Goal: Task Accomplishment & Management: Manage account settings

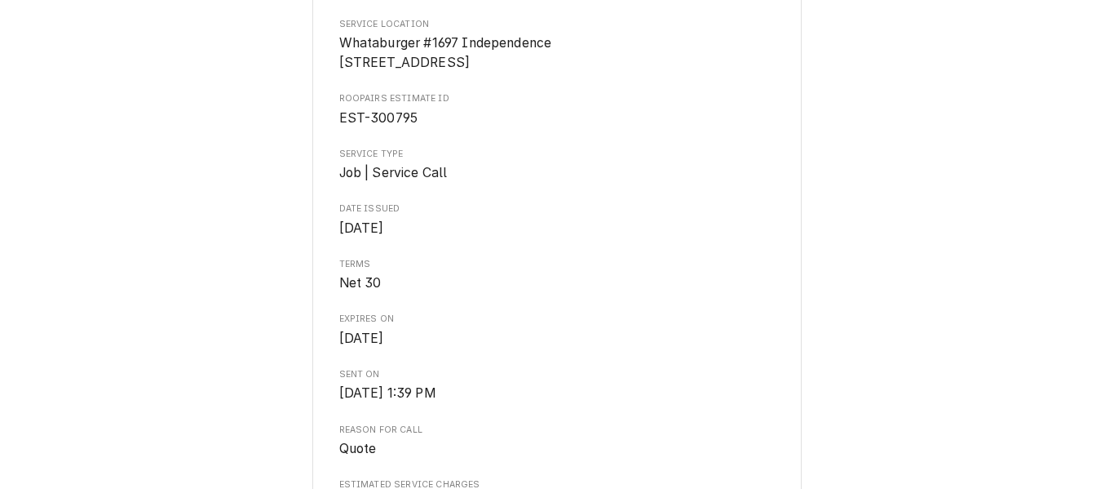
scroll to position [378, 0]
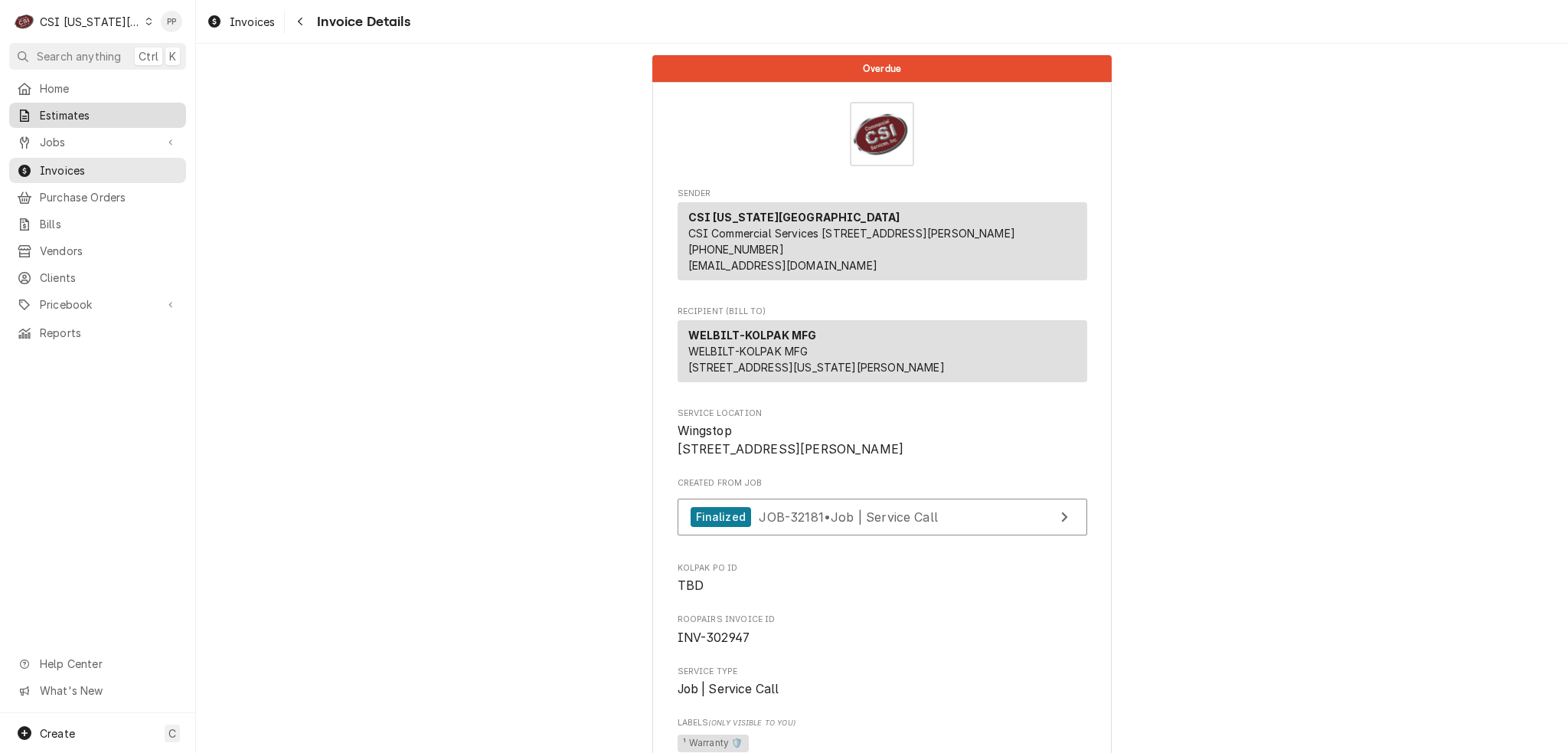
scroll to position [252, 0]
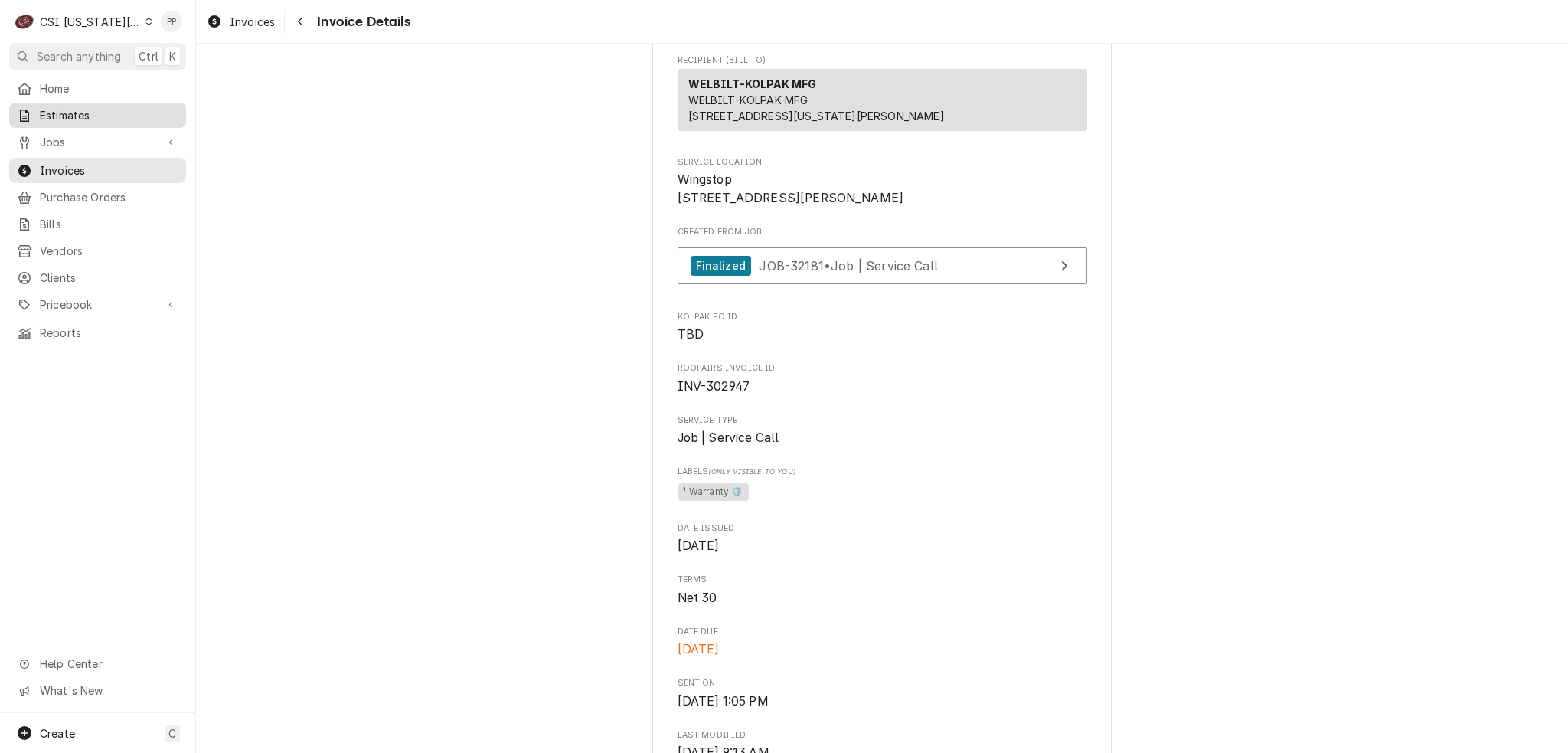
click at [112, 107] on span "Estimates" at bounding box center [109, 115] width 139 height 16
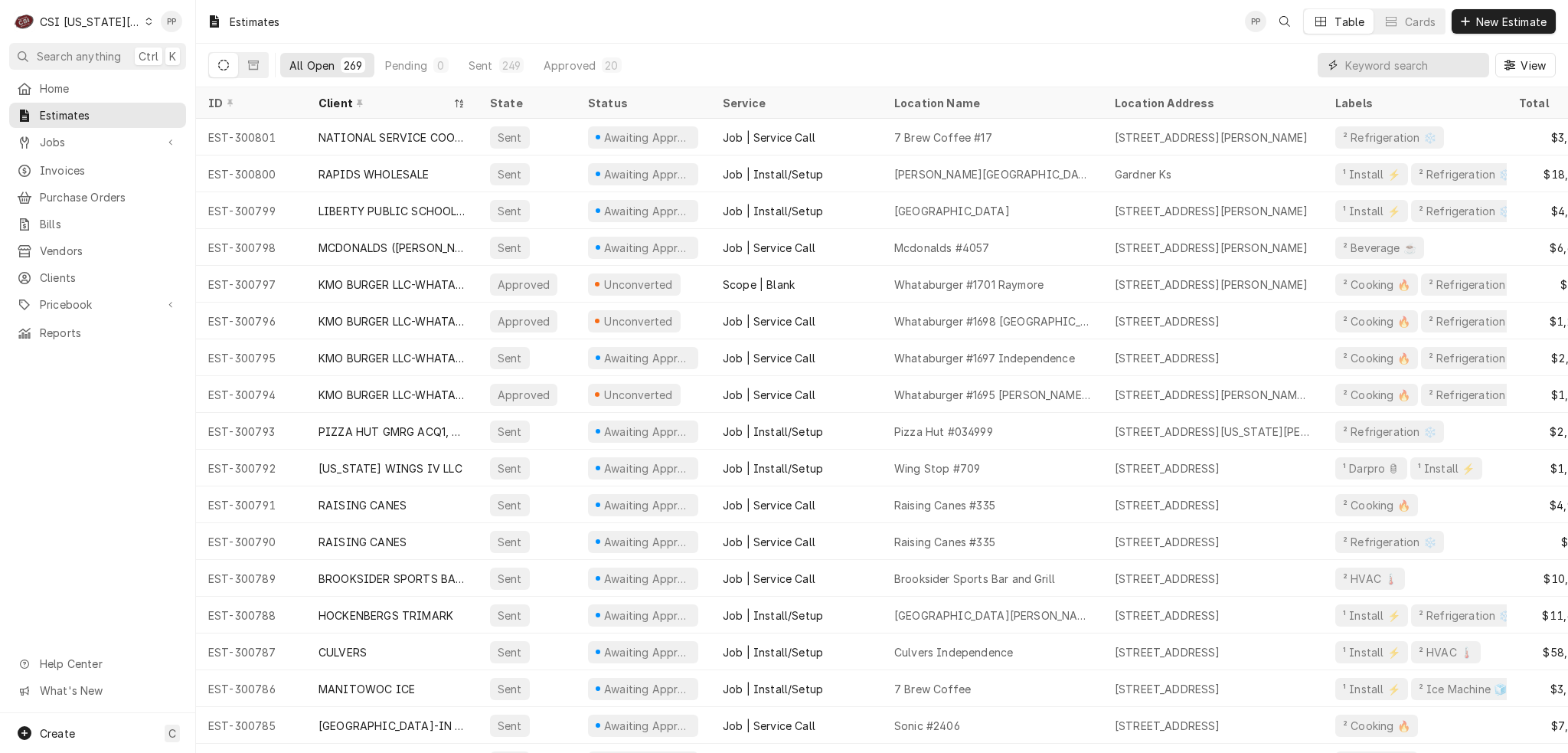
click at [1421, 68] on input "Dynamic Content Wrapper" at bounding box center [1412, 65] width 136 height 24
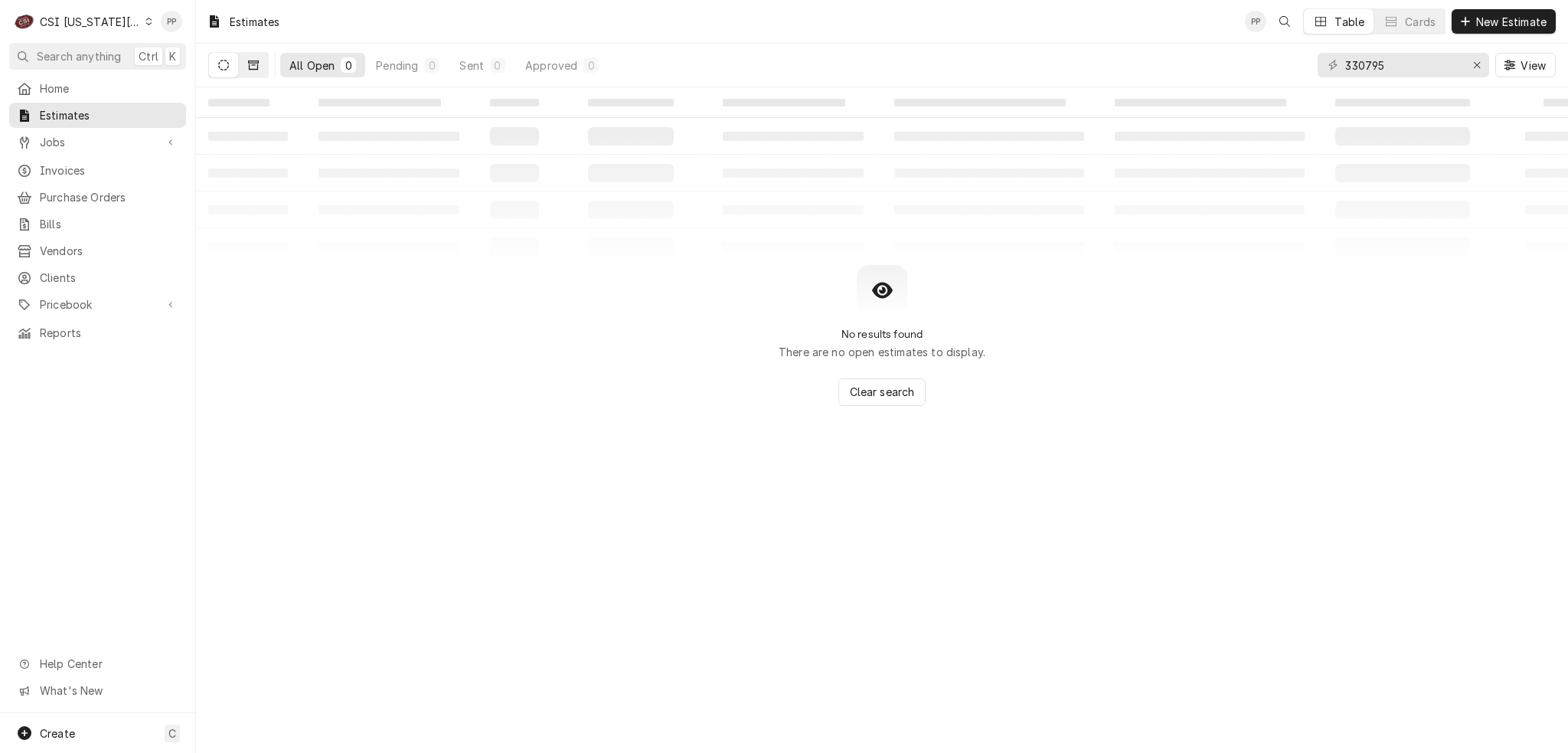
click at [246, 68] on button "Dynamic Content Wrapper" at bounding box center [253, 65] width 29 height 24
click at [222, 64] on icon "Dynamic Content Wrapper" at bounding box center [222, 65] width 10 height 10
click at [1360, 63] on input "330795" at bounding box center [1402, 65] width 114 height 24
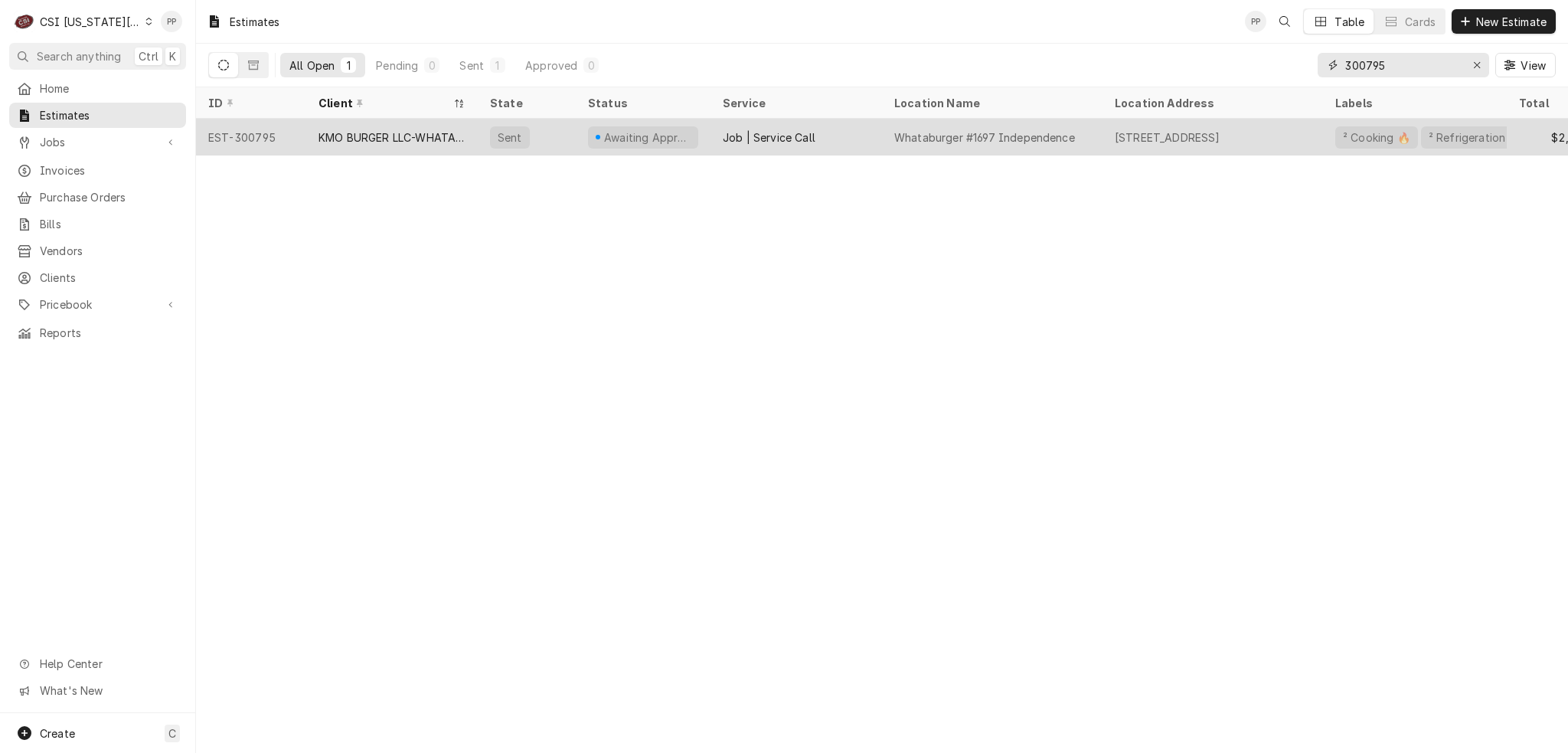
type input "300795"
click at [322, 131] on div "KMO BURGER LLC-WHATABURGER" at bounding box center [391, 137] width 147 height 16
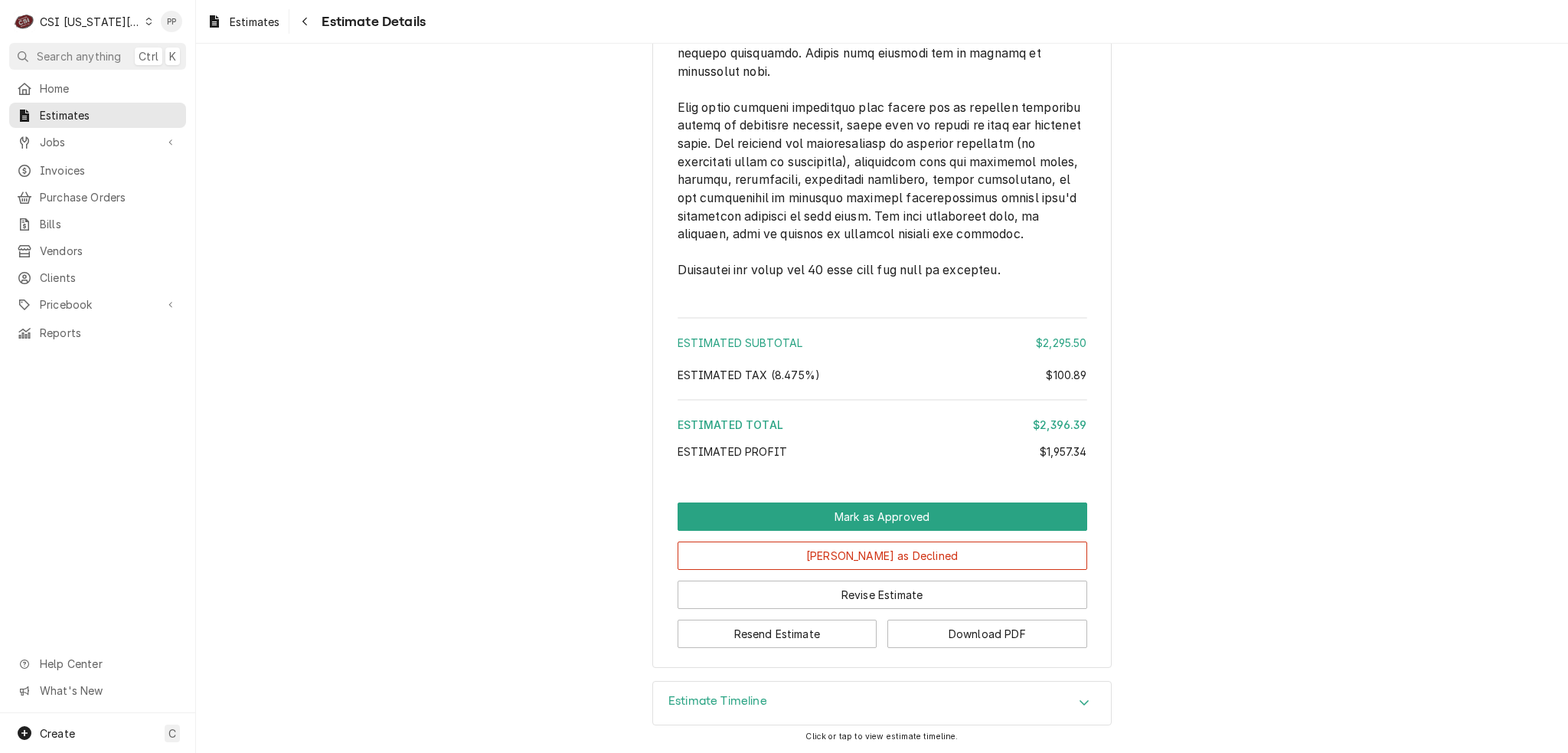
scroll to position [3942, 0]
click at [842, 592] on button "Revise Estimate" at bounding box center [882, 594] width 409 height 28
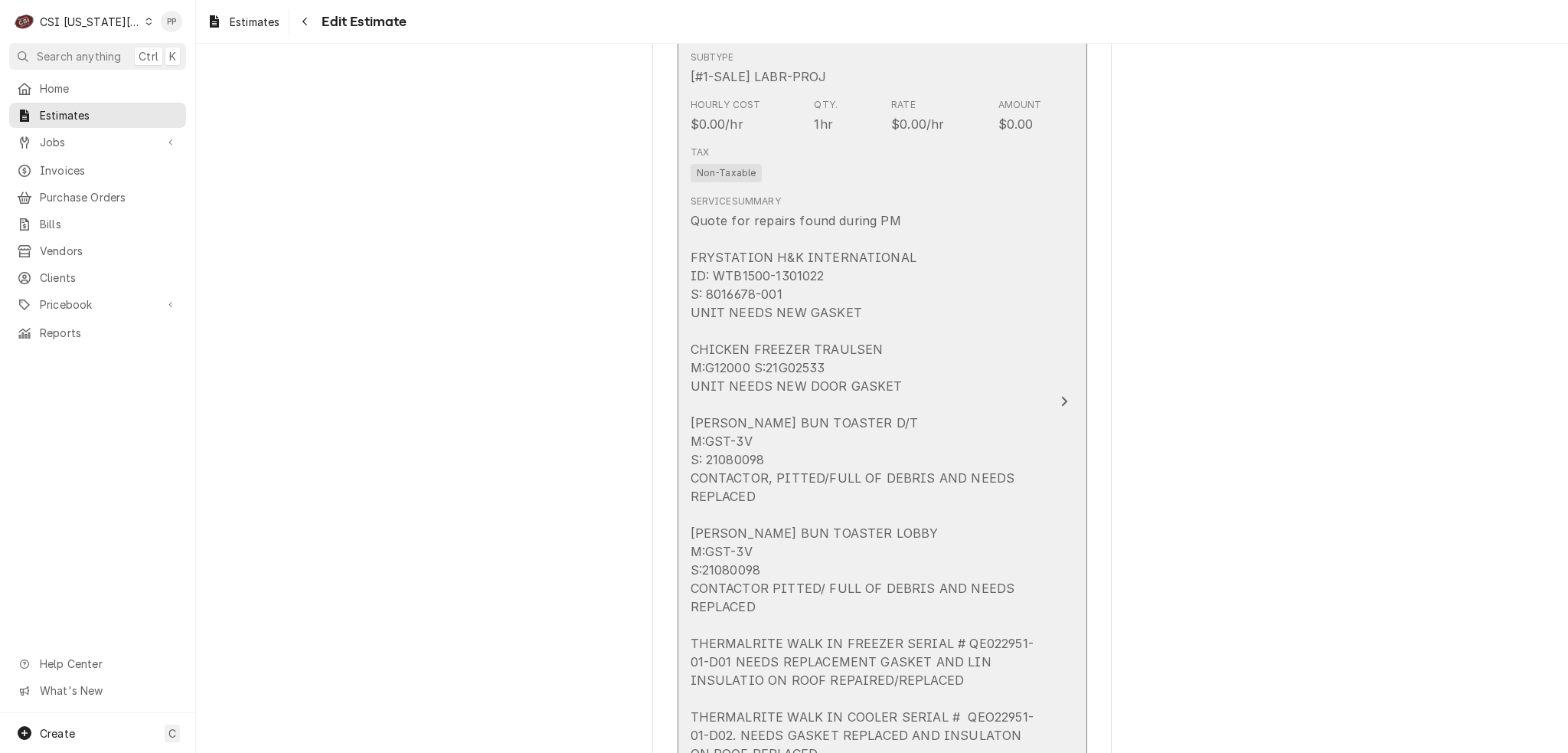
scroll to position [1914, 0]
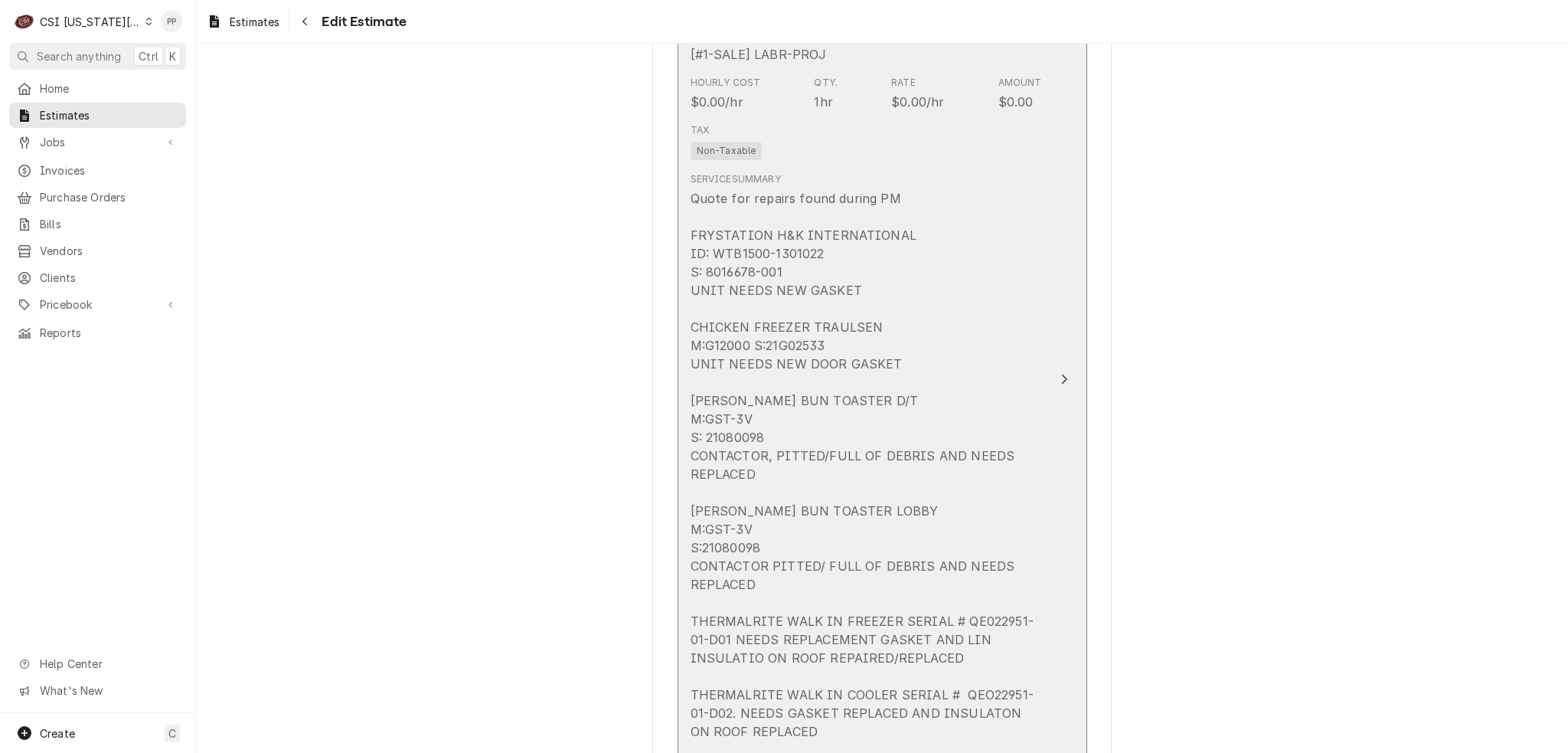
click at [961, 431] on div "Quote for repairs found during PM FRYSTATION H&K INTERNATIONAL ID: WTB1500-1301…" at bounding box center [866, 483] width 351 height 588
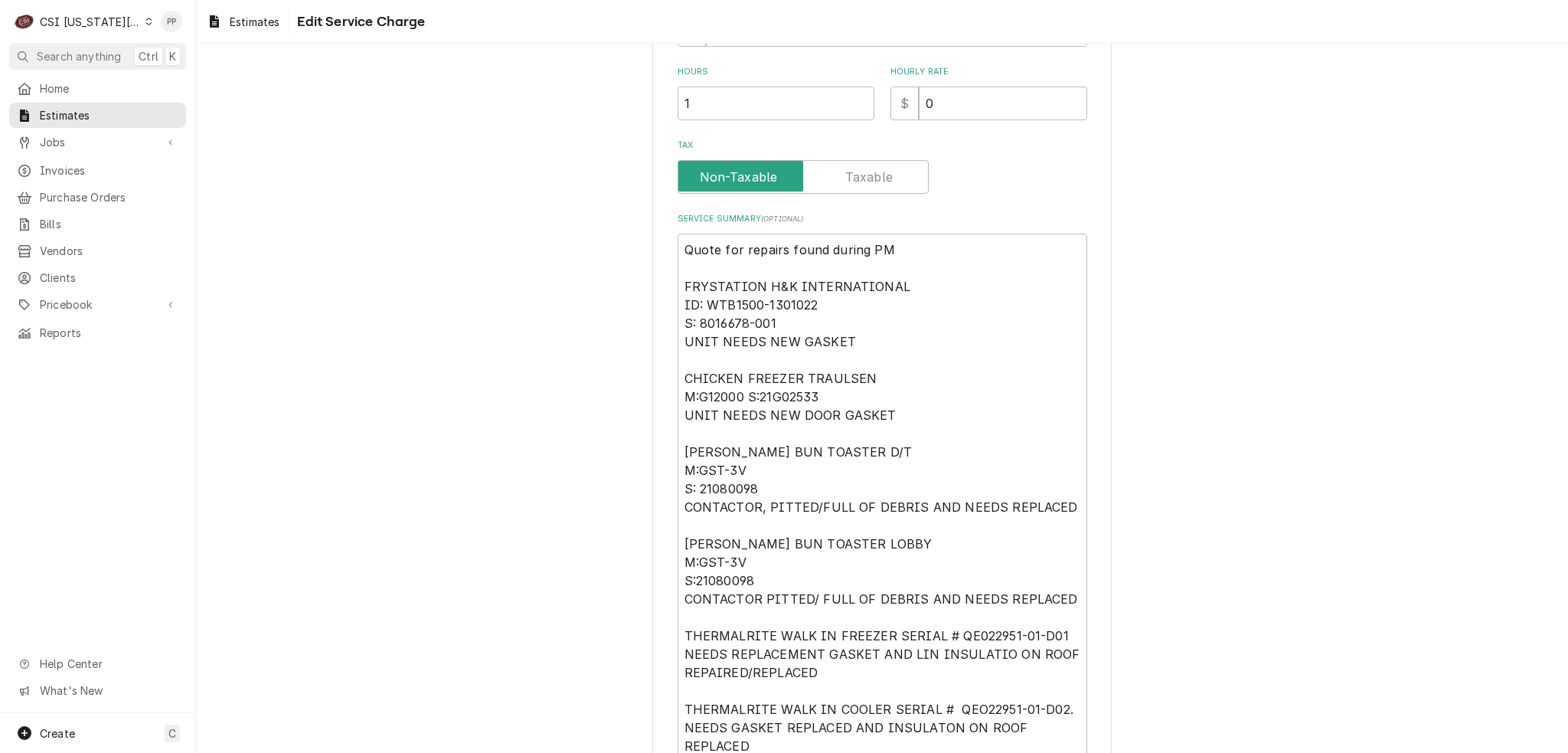
scroll to position [523, 0]
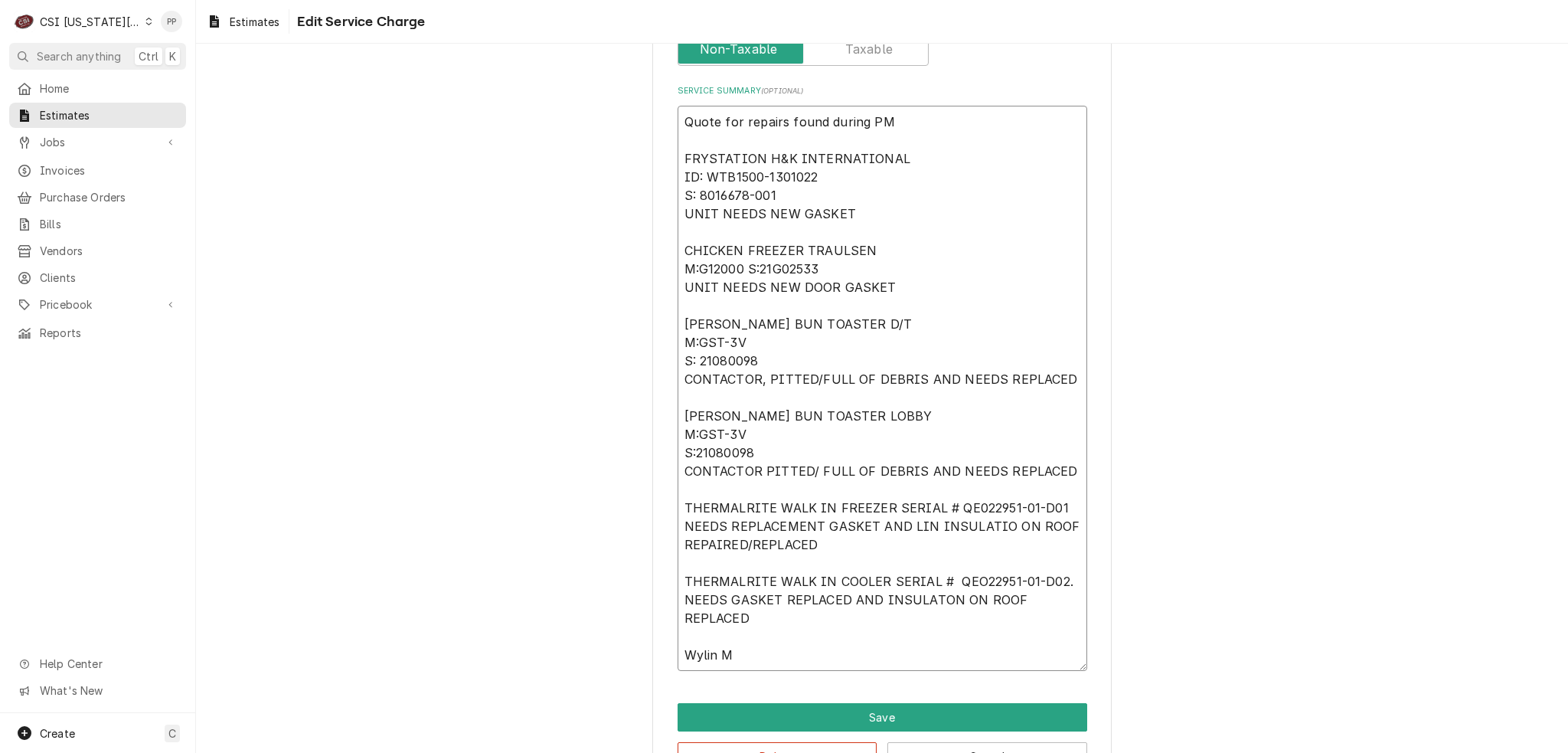
drag, startPoint x: 679, startPoint y: 151, endPoint x: 924, endPoint y: 290, distance: 281.7
click at [924, 290] on textarea "Quote for repairs found during PM FRYSTATION H&K INTERNATIONAL ID: WTB1500-1301…" at bounding box center [882, 389] width 409 height 565
type textarea "x"
type textarea "Quote for repairs found during PM ANTUNES BUN TOASTER D/T M:GST-3V S: 21080098 …"
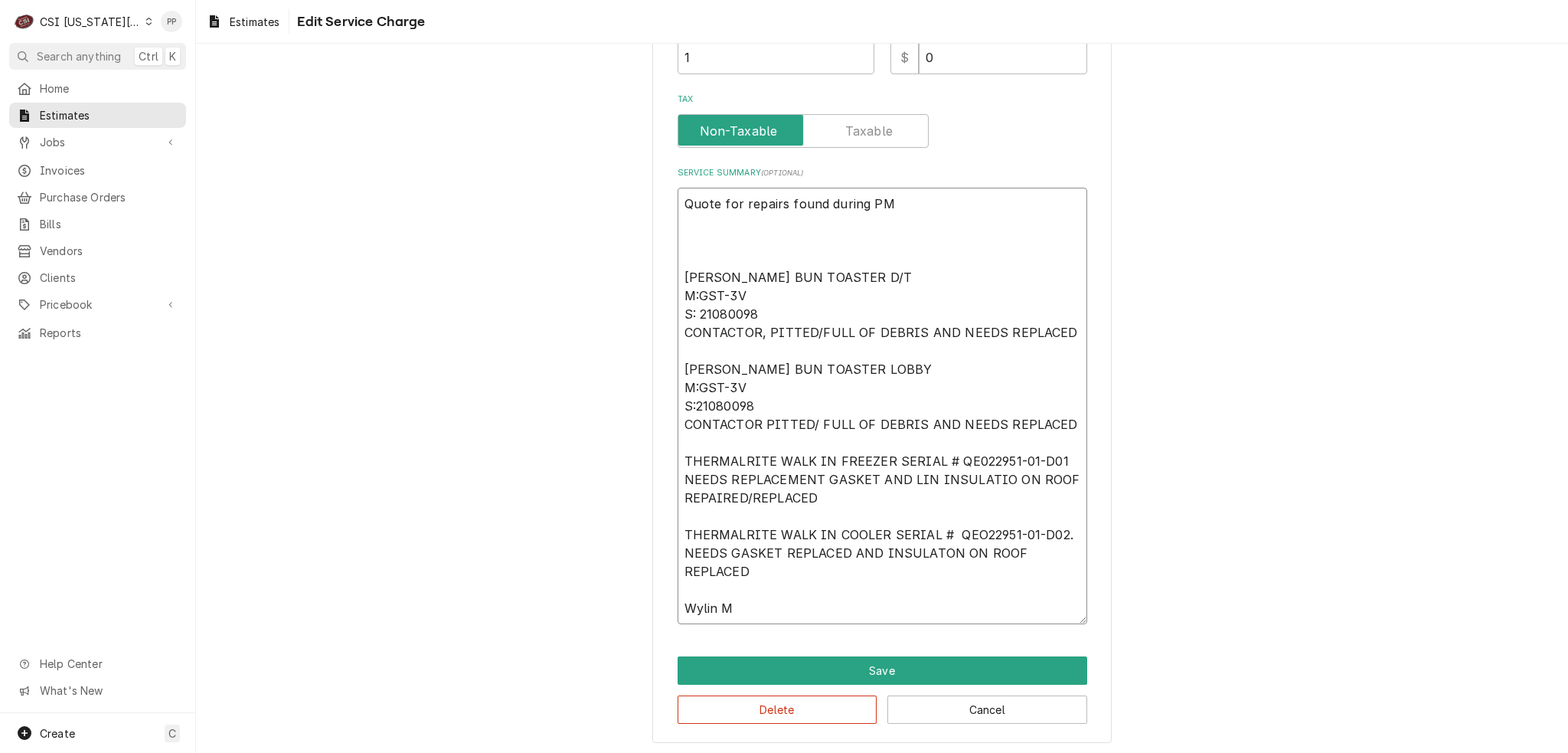
type textarea "x"
type textarea "Quote for repairs found during PM ANTUNES BUN TOASTER D/T M:GST-3V S: 21080098 …"
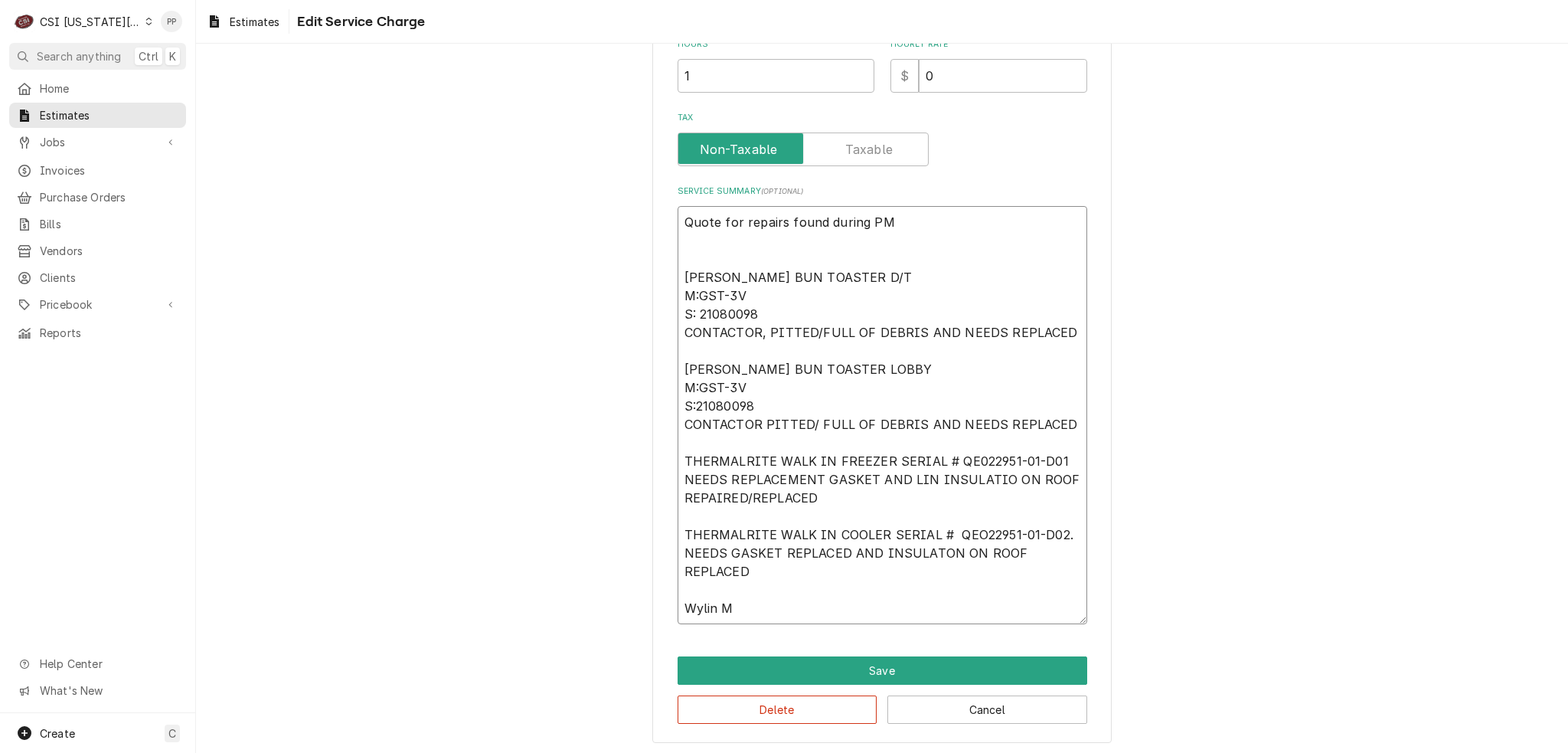
type textarea "x"
type textarea "Quote for repairs found during PM ANTUNES BUN TOASTER D/T M:GST-3V S: 21080098 …"
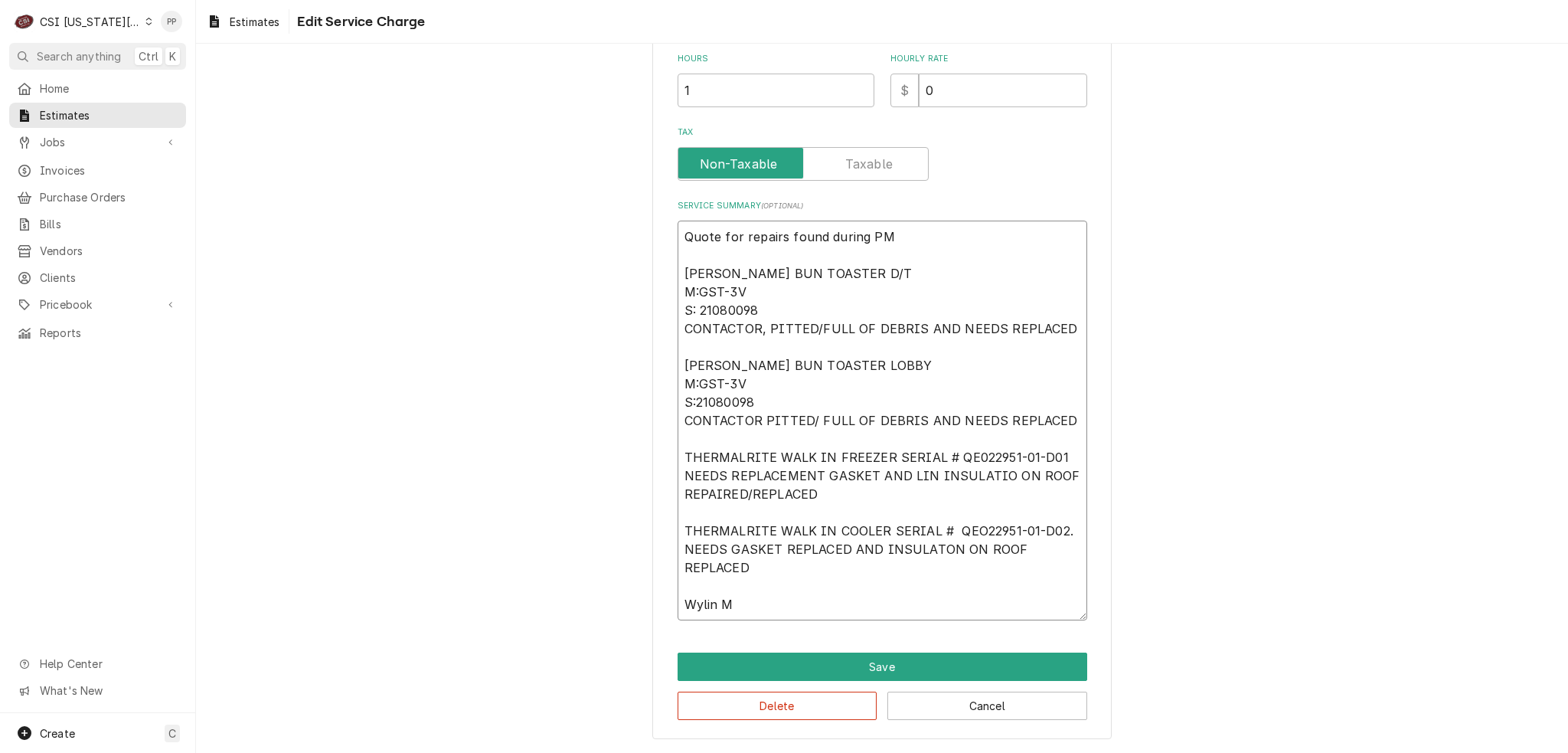
scroll to position [405, 0]
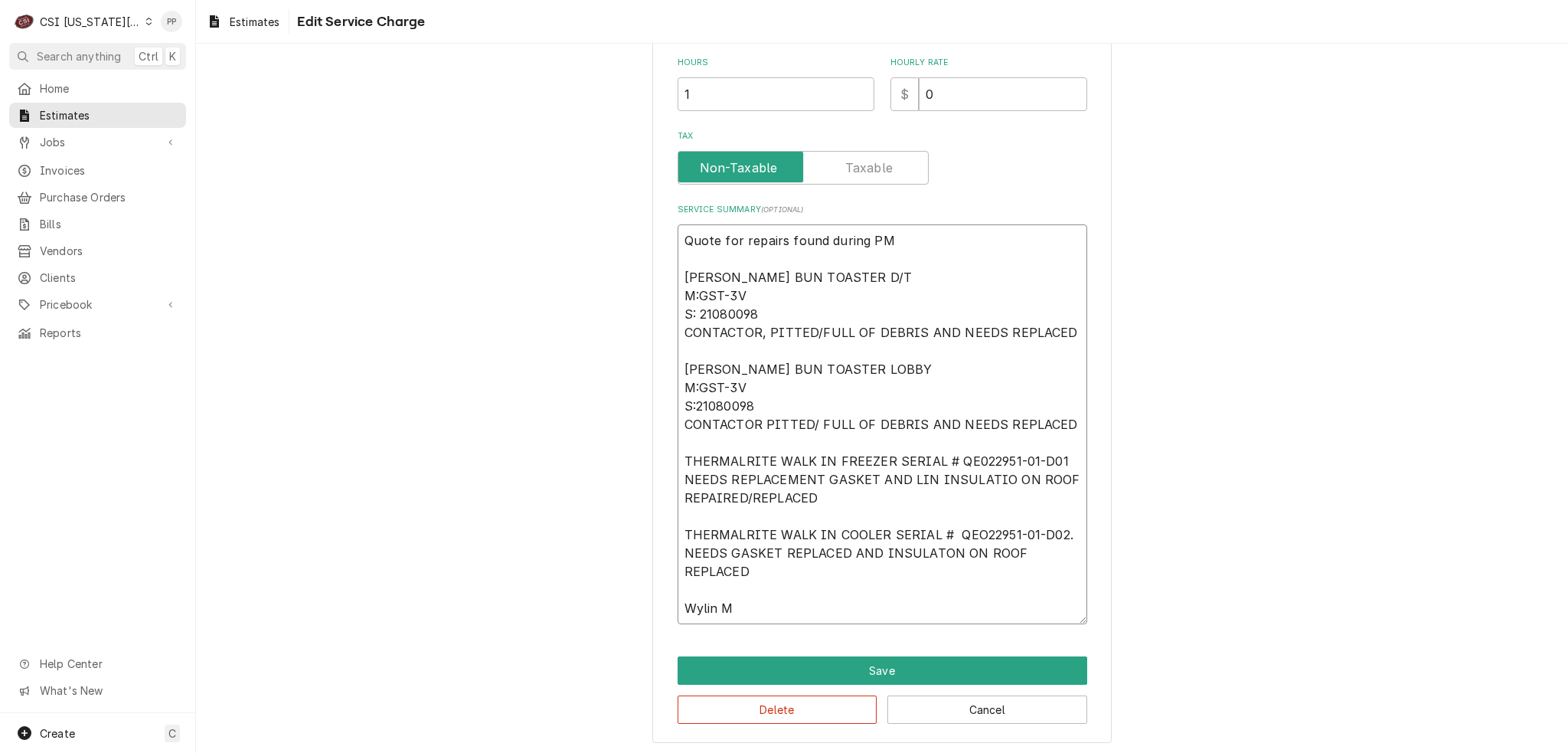
drag, startPoint x: 679, startPoint y: 454, endPoint x: 1025, endPoint y: 578, distance: 367.5
click at [1025, 578] on textarea "Quote for repairs found during PM ANTUNES BUN TOASTER D/T M:GST-3V S: 21080098 …" at bounding box center [882, 424] width 409 height 400
type textarea "x"
type textarea "Quote for repairs found during PM ANTUNES BUN TOASTER D/T M:GST-3V S: 21080098 …"
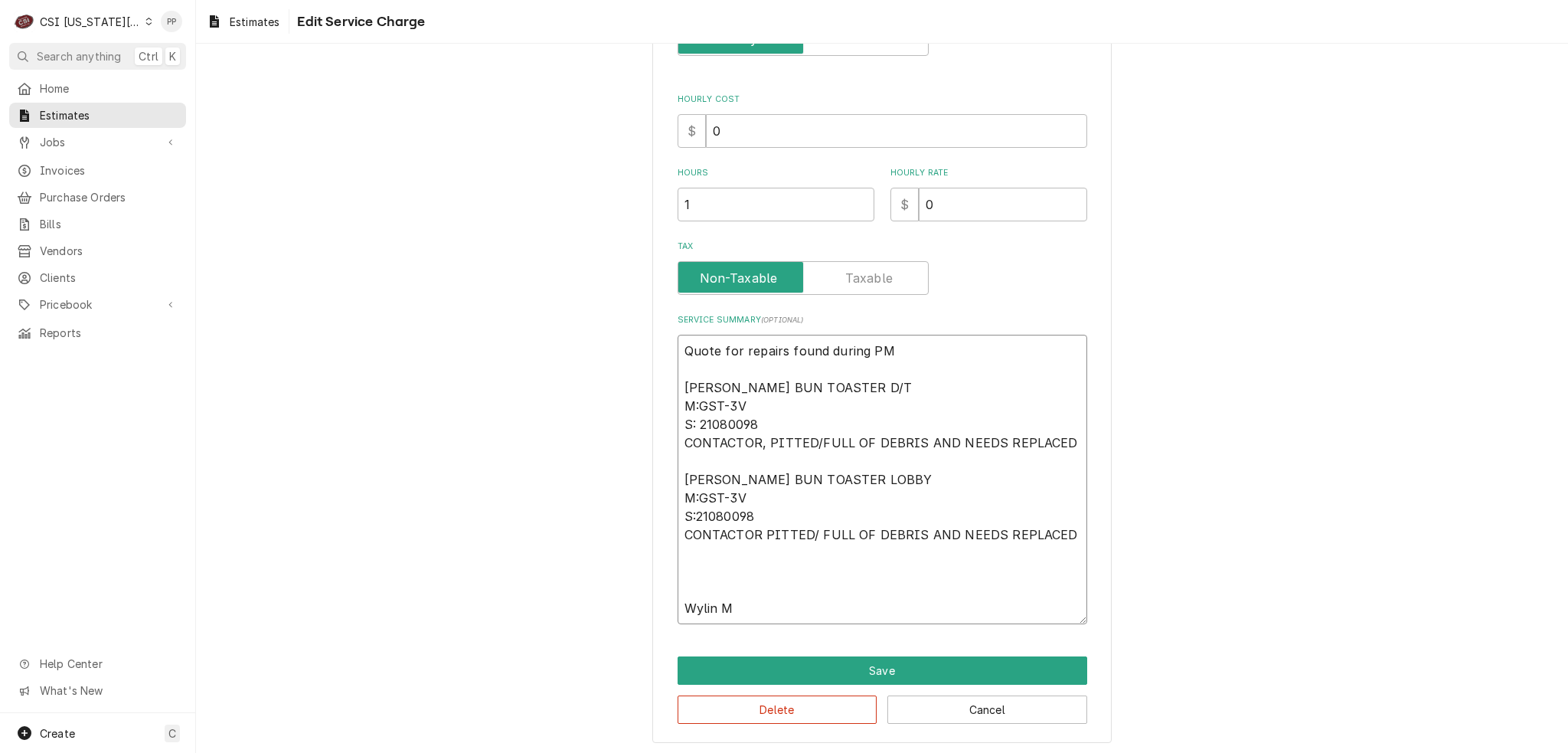
type textarea "x"
type textarea "Quote for repairs found during PM [PERSON_NAME] BUN TOASTER D/T M:GST-3V S: 210…"
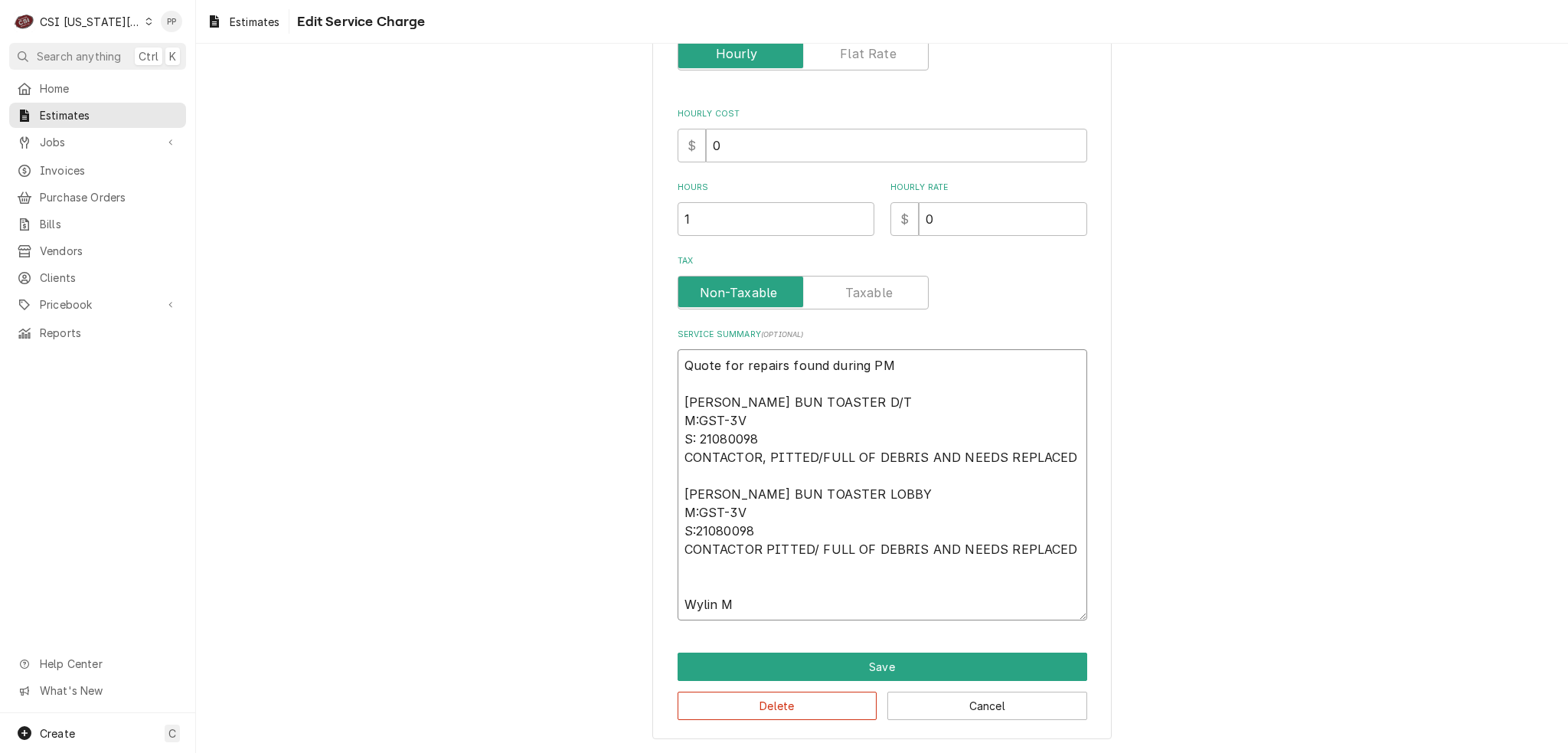
scroll to position [276, 0]
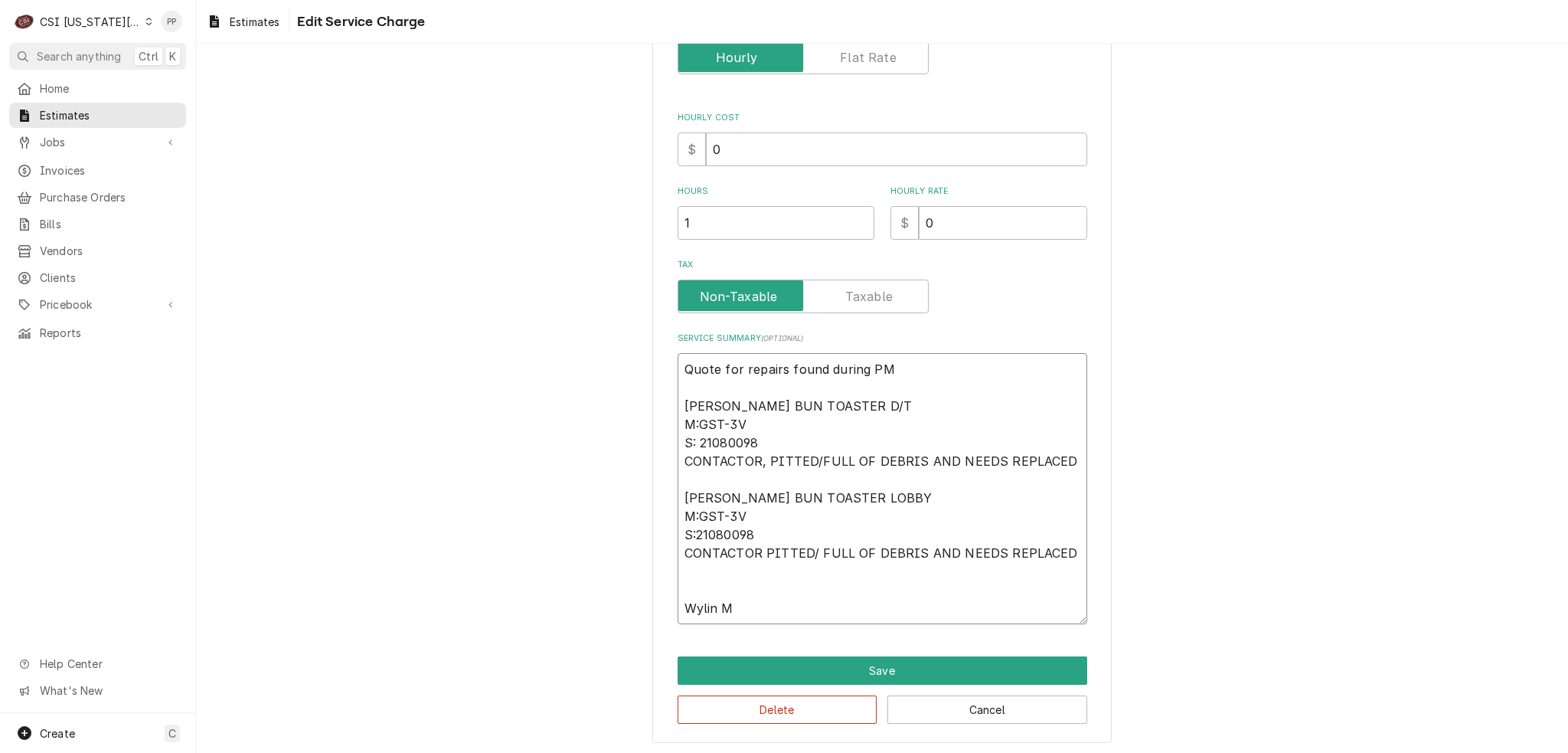
type textarea "x"
click at [829, 603] on textarea "Quote for repairs found during PM [PERSON_NAME] BUN TOASTER D/T M:GST-3V S: 210…" at bounding box center [882, 488] width 409 height 271
type textarea "Quote for repairs found during PM [PERSON_NAME] BUN TOASTER D/T M:GST-3V S: 210…"
click at [851, 661] on button "Save" at bounding box center [882, 670] width 409 height 28
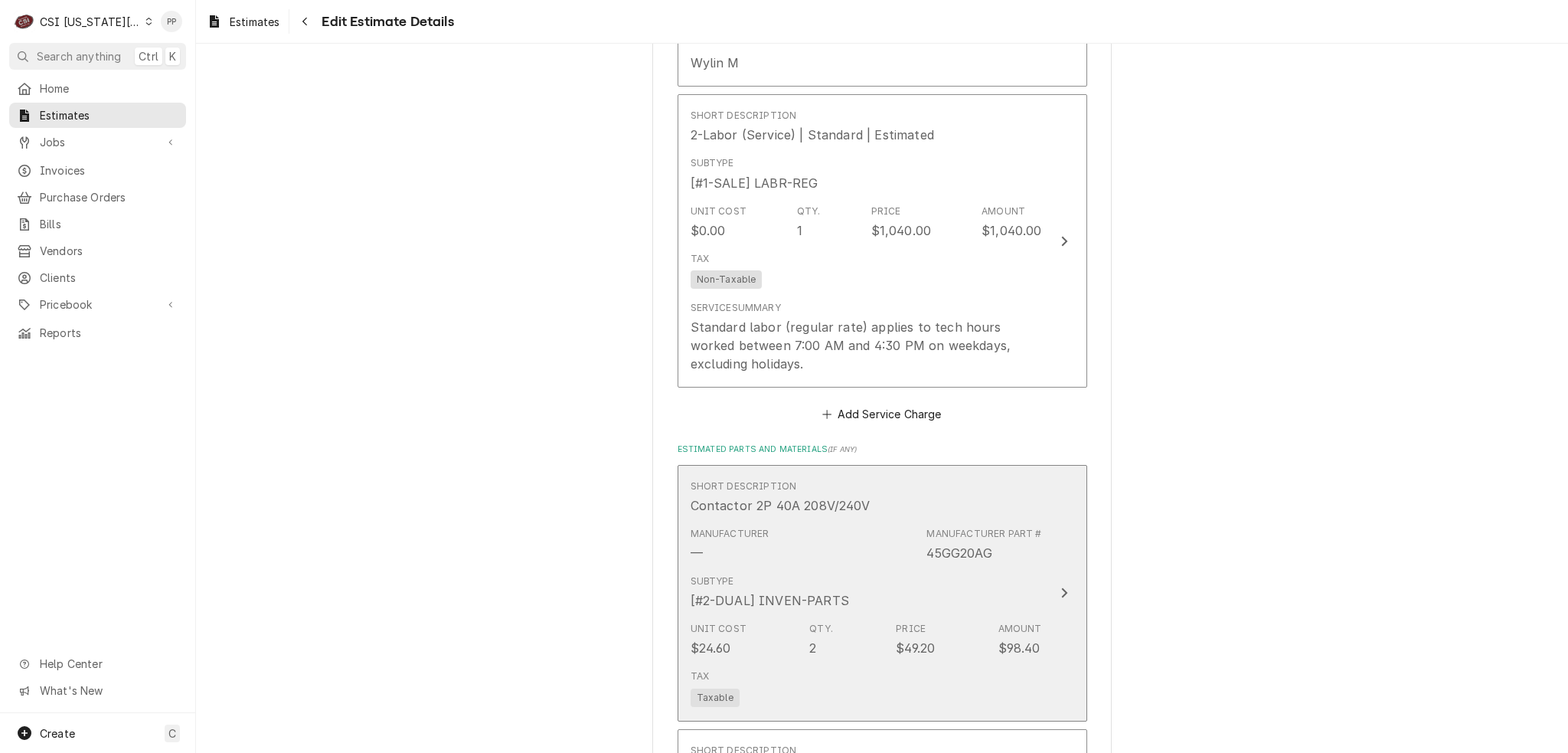
scroll to position [2173, 0]
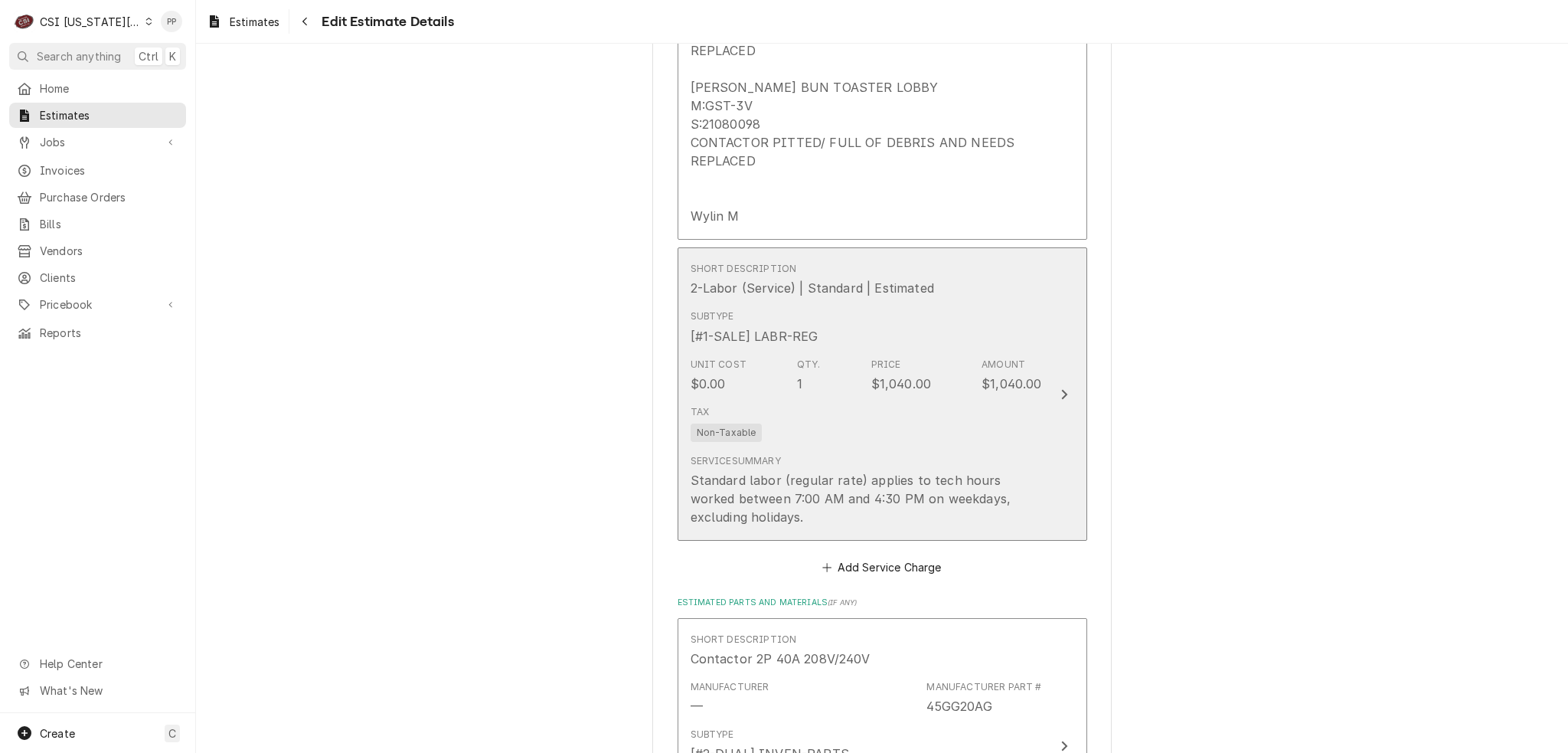
click at [990, 454] on div "Service Summary Standard labor (regular rate) applies to tech hours worked betw…" at bounding box center [866, 490] width 351 height 72
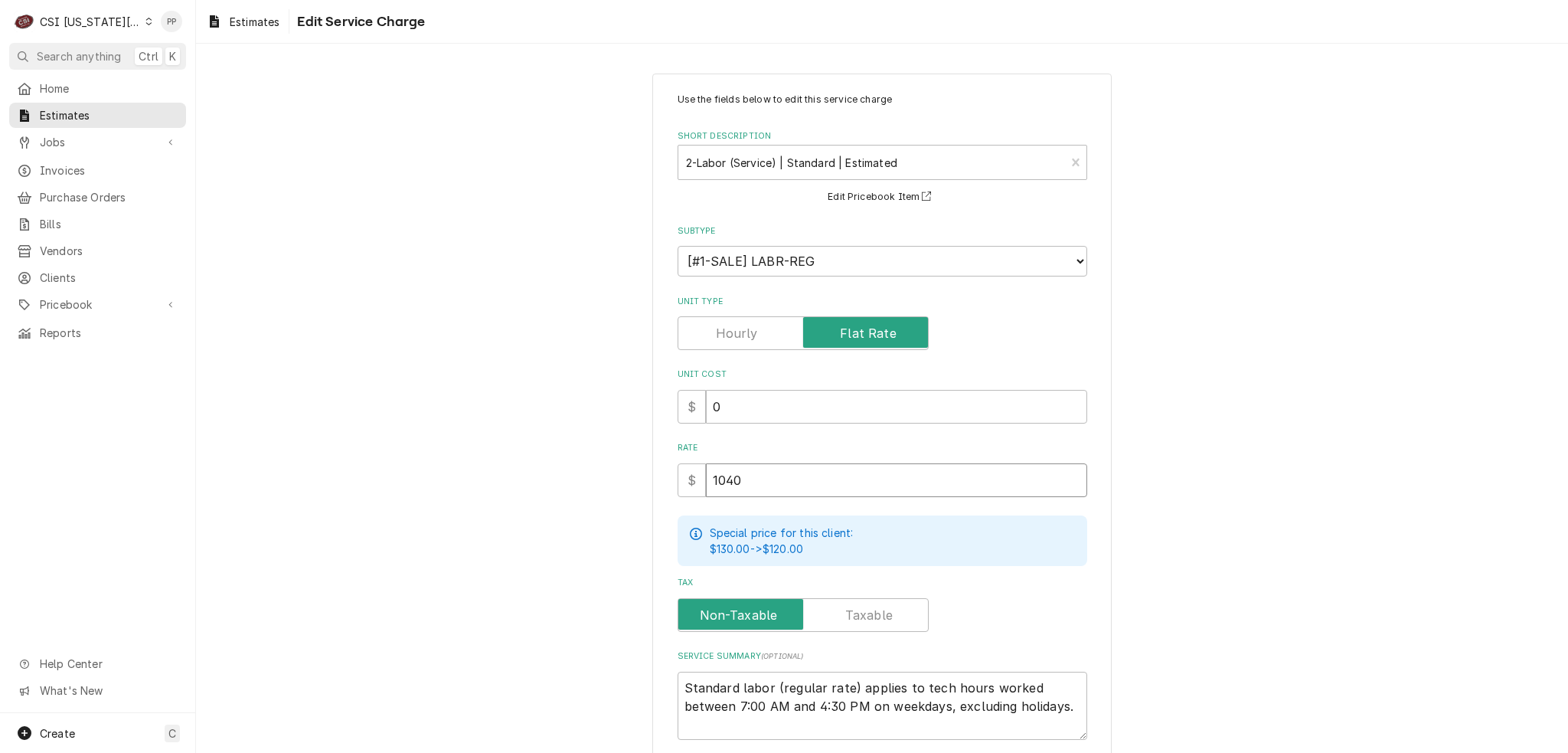
drag, startPoint x: 781, startPoint y: 484, endPoint x: 656, endPoint y: 464, distance: 126.6
click at [642, 465] on div "Use the fields below to edit this service charge Short Description 2-Labor (Ser…" at bounding box center [882, 467] width 1372 height 813
type textarea "x"
type input "7"
type textarea "x"
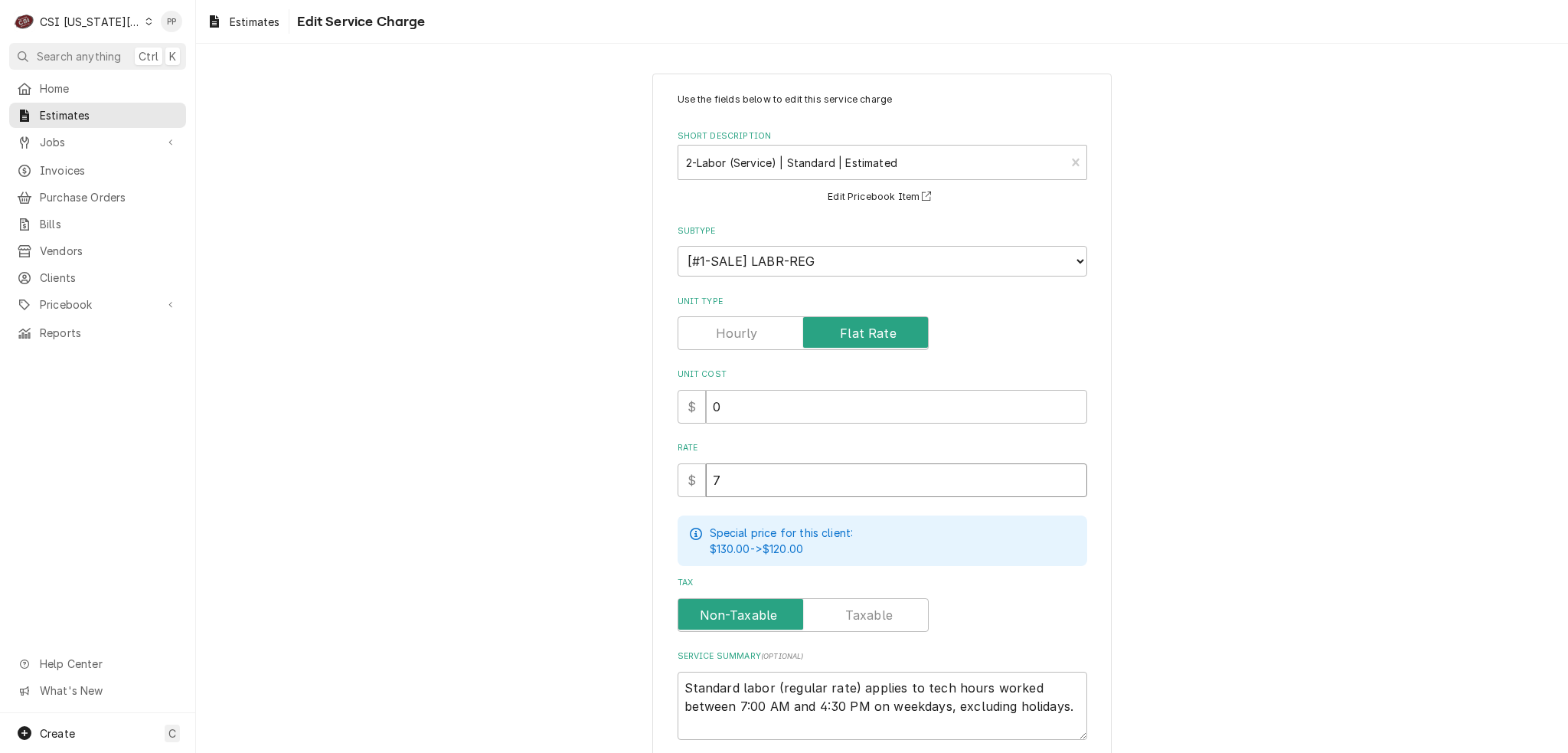
type input "78"
type textarea "x"
type input "780"
type textarea "x"
type input "780"
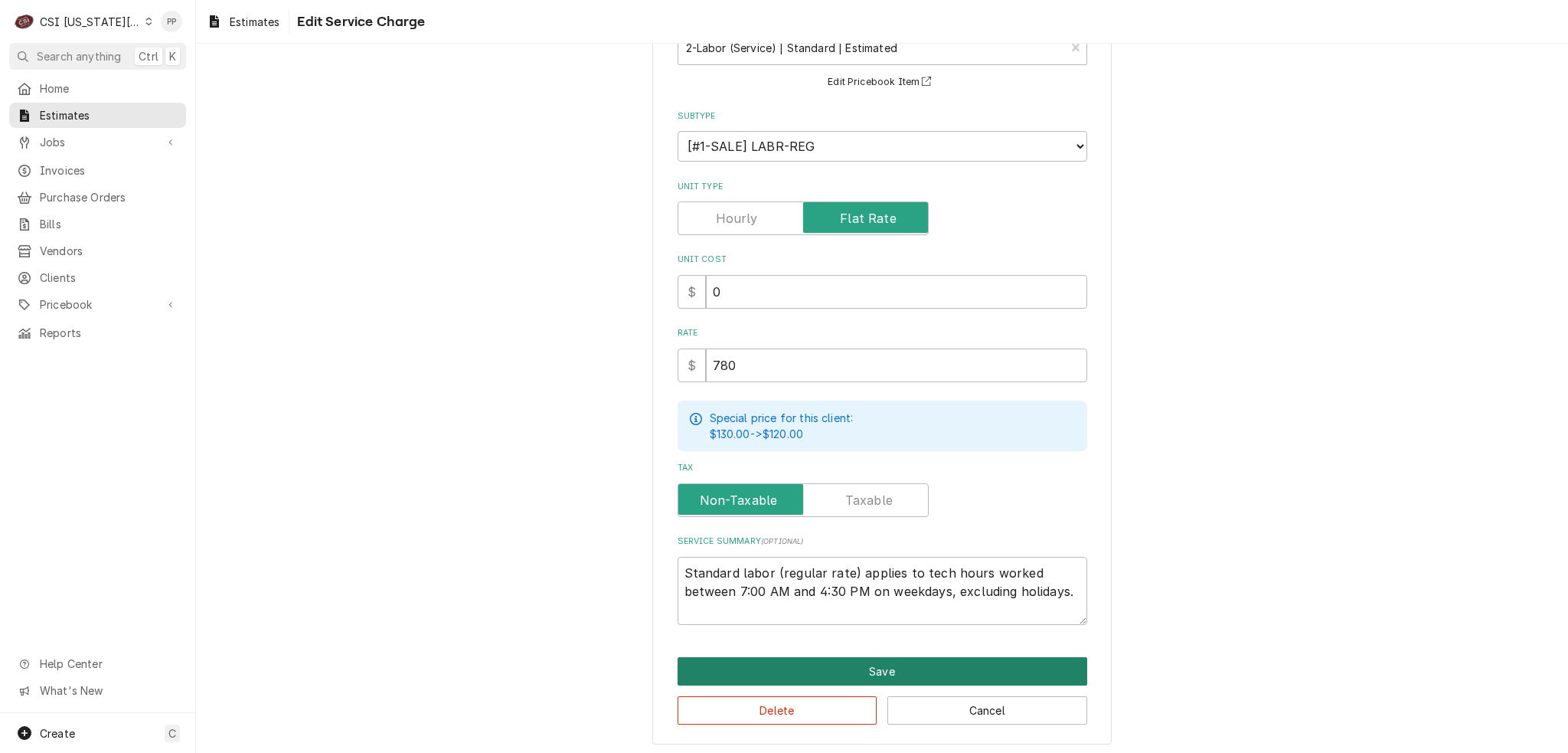
click at [970, 657] on button "Save" at bounding box center [882, 671] width 409 height 28
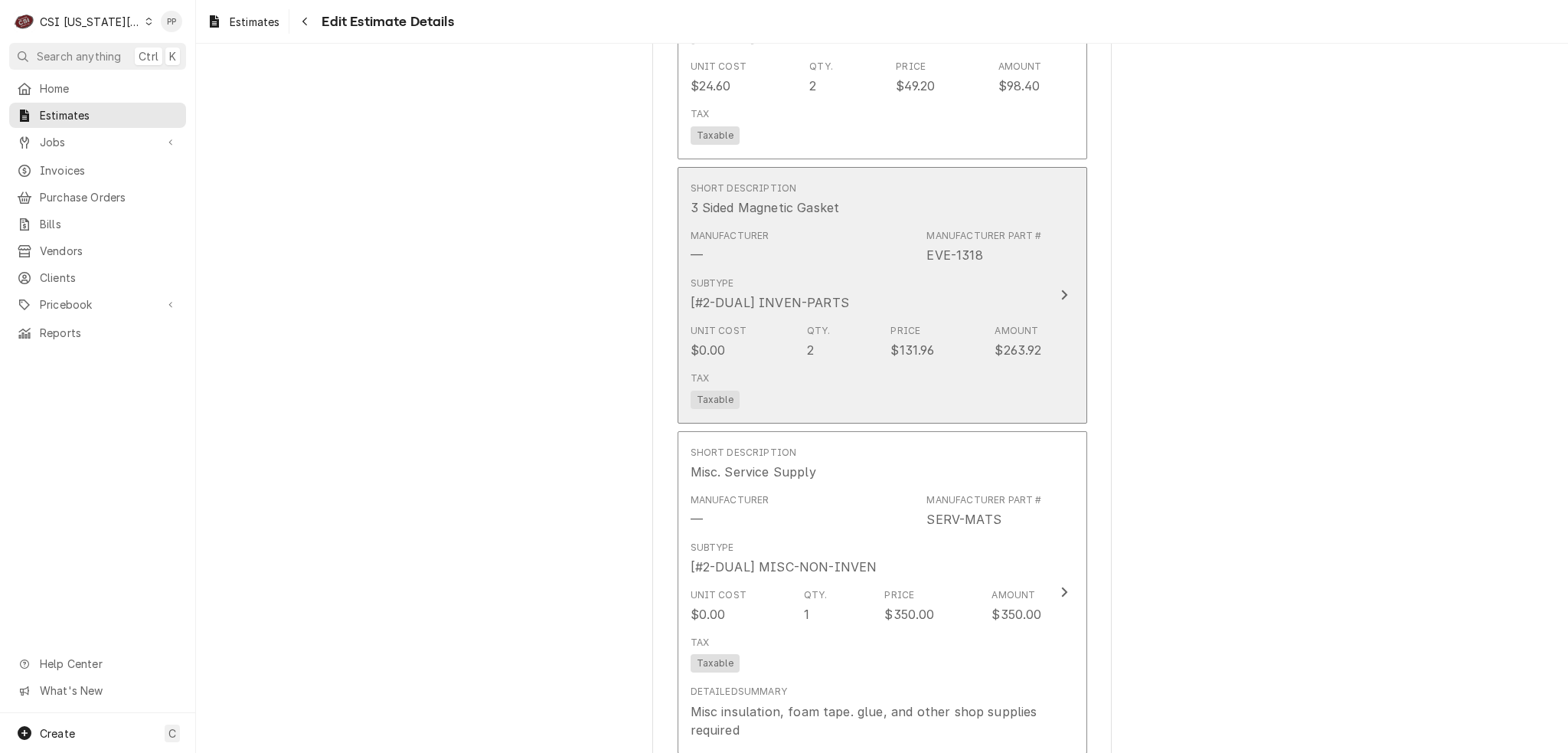
scroll to position [2891, 0]
click at [1001, 321] on div "Amount" at bounding box center [1016, 328] width 43 height 14
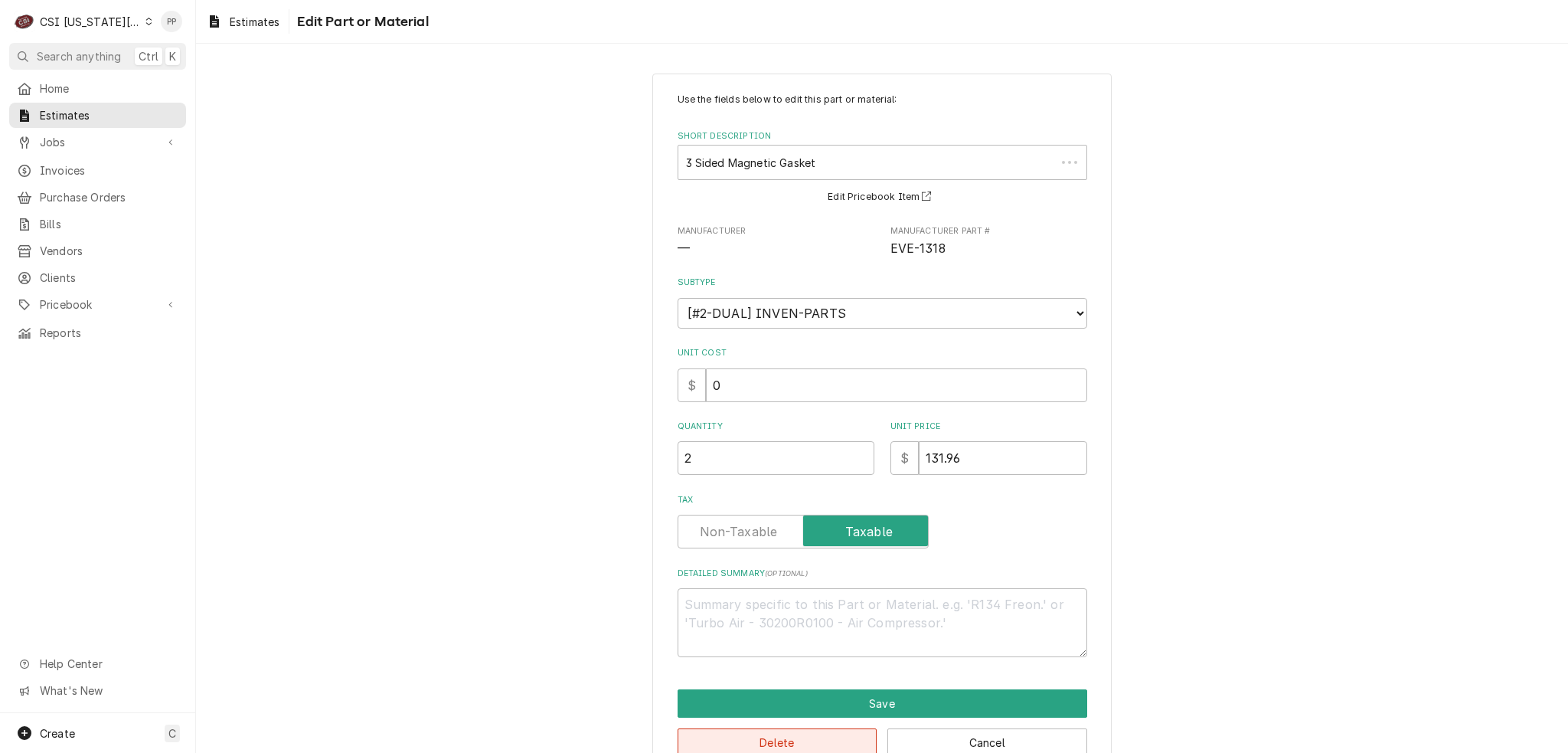
click at [799, 734] on button "Delete" at bounding box center [777, 743] width 200 height 28
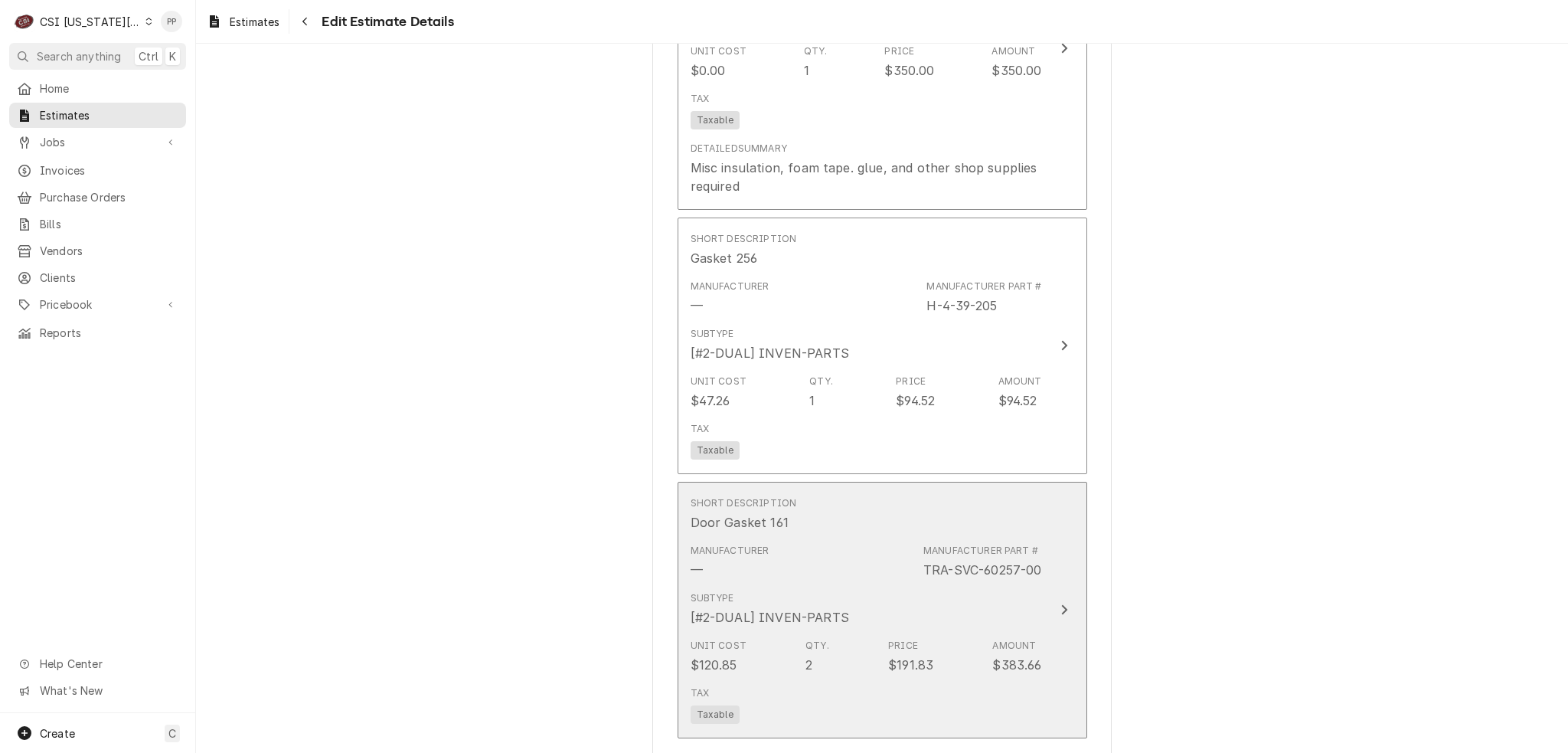
scroll to position [3245, 0]
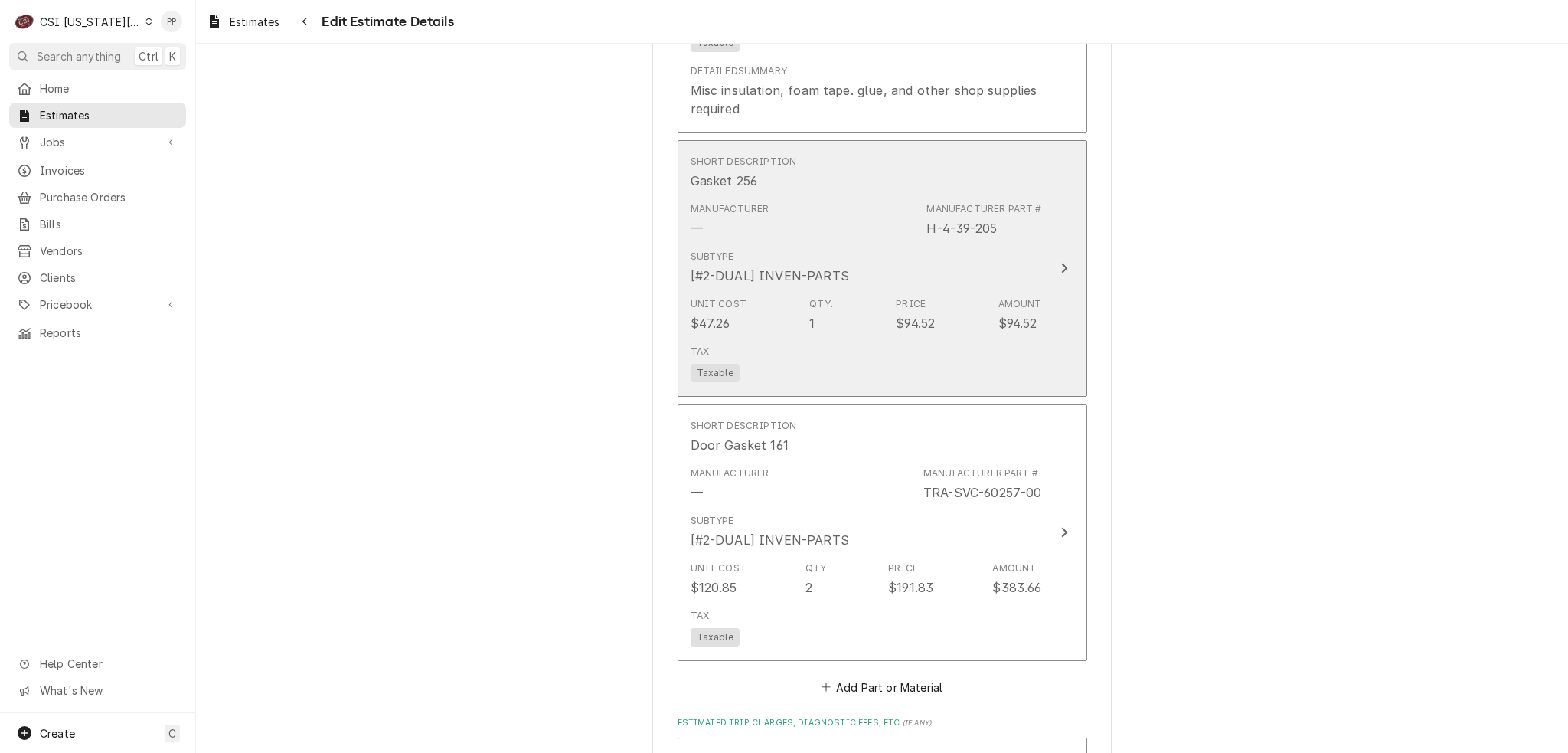
click at [942, 291] on div "Unit Cost $47.26 Qty. 1 Price $94.52 Amount $94.52" at bounding box center [866, 315] width 351 height 48
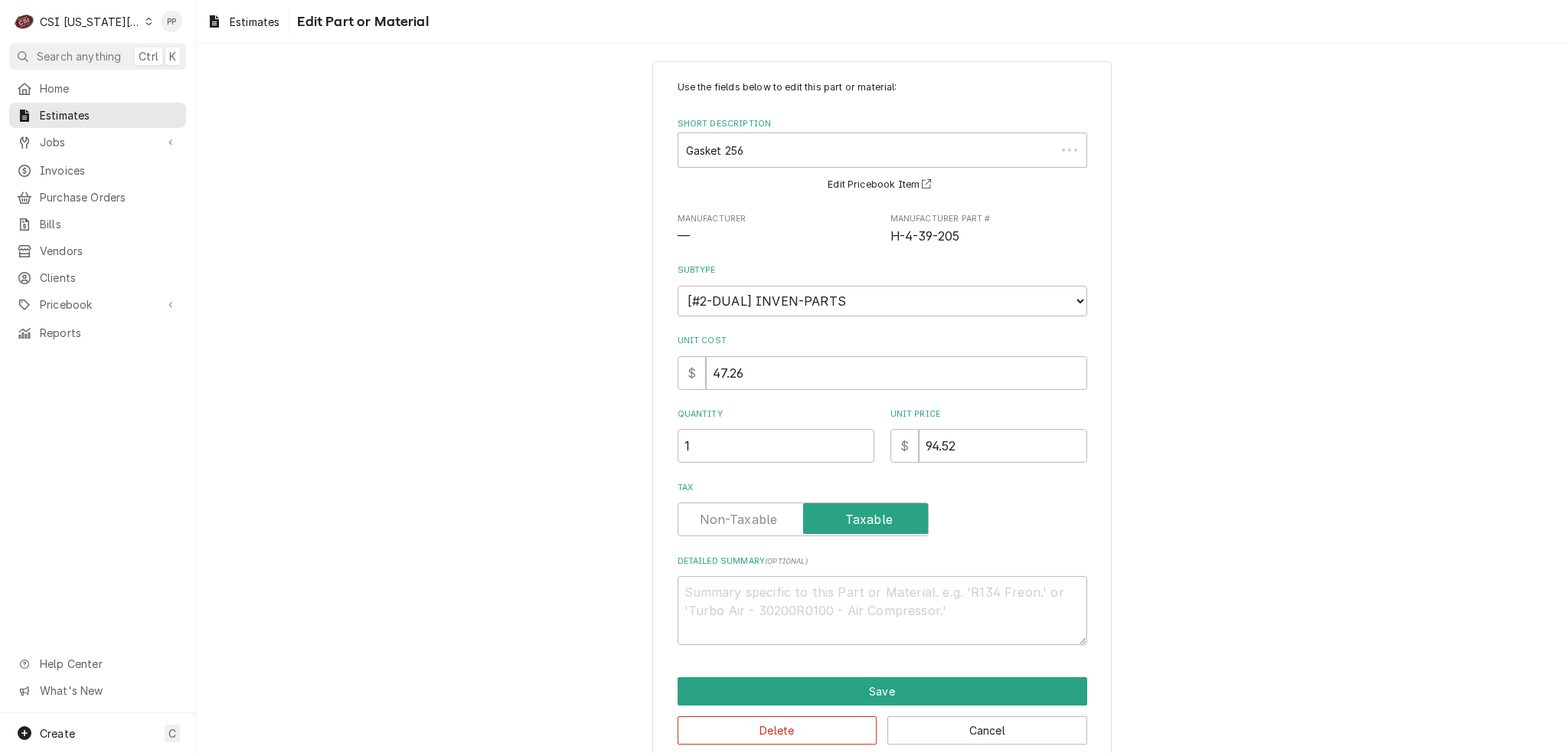
scroll to position [34, 0]
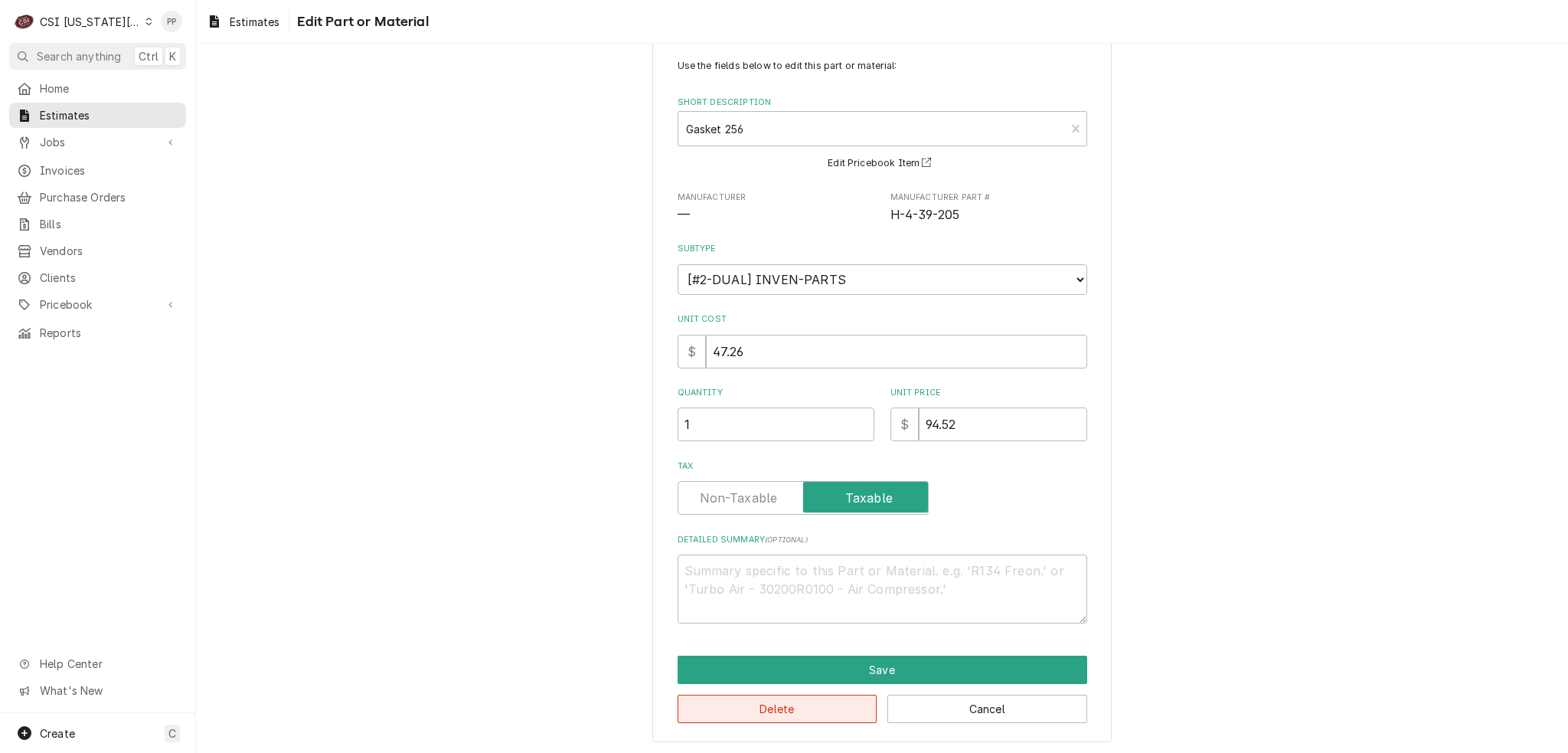
click at [791, 692] on div "Delete Cancel" at bounding box center [882, 703] width 409 height 39
click at [790, 699] on button "Delete" at bounding box center [777, 709] width 200 height 28
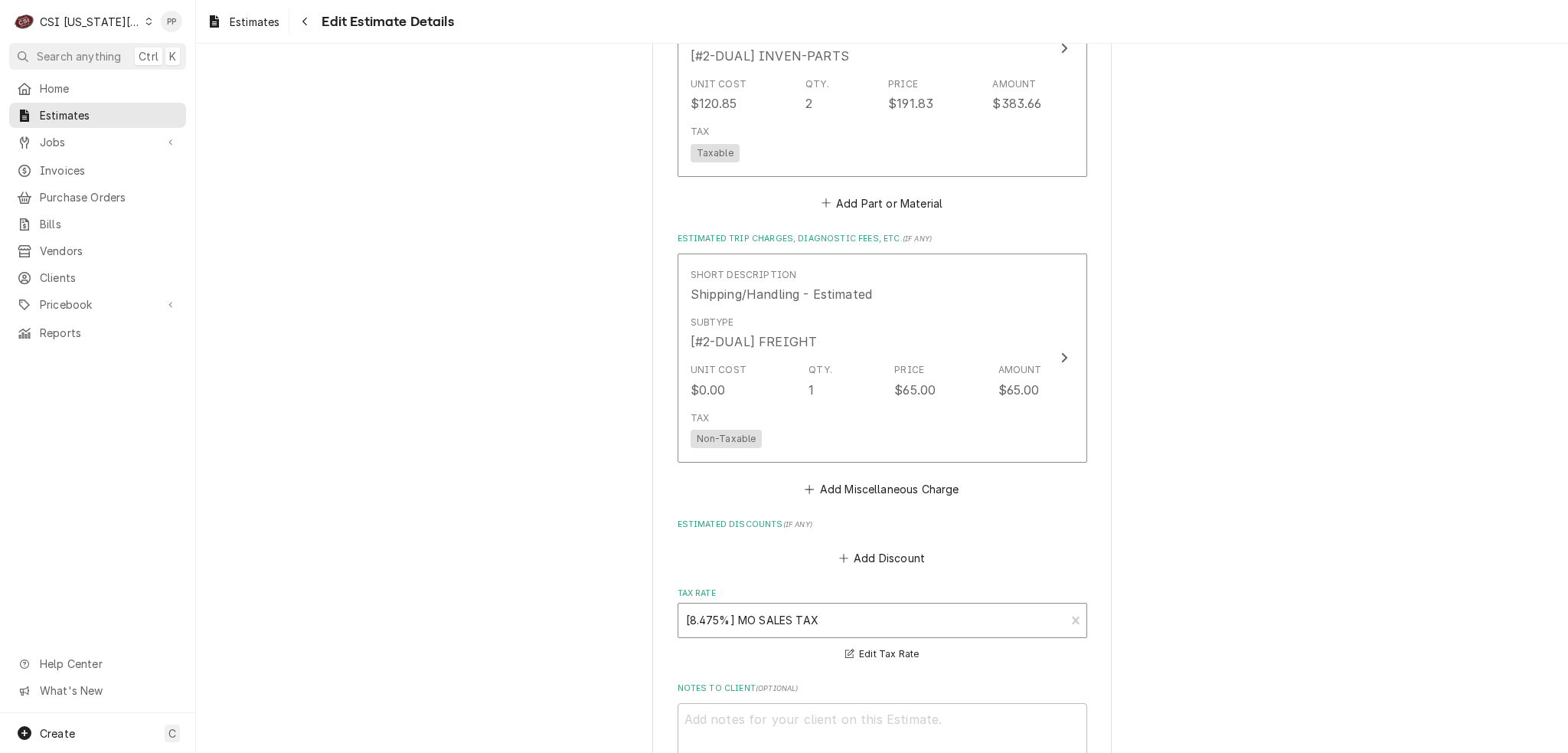
scroll to position [3158, 0]
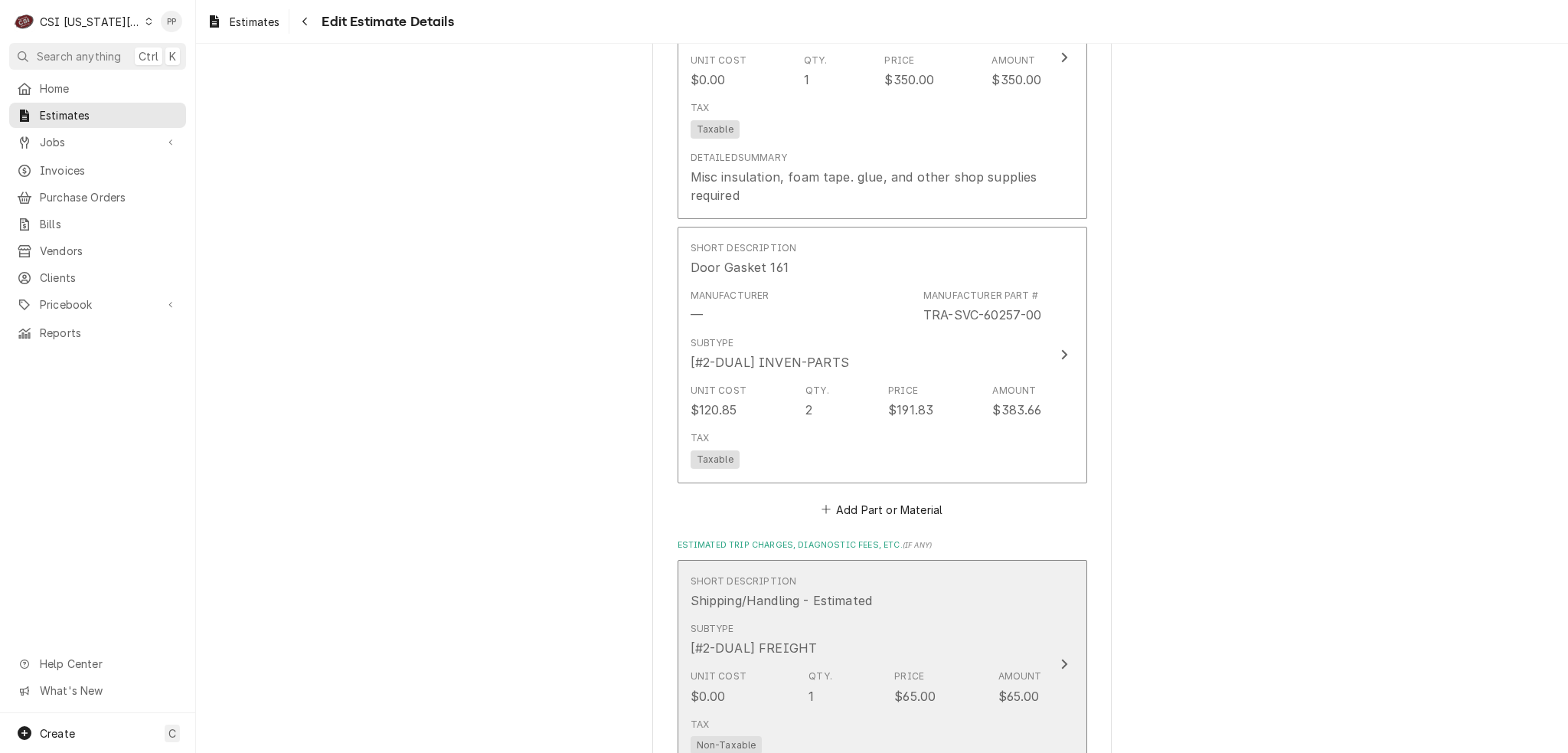
click at [1001, 616] on div "Subtype [#2-DUAL] FREIGHT" at bounding box center [866, 639] width 351 height 48
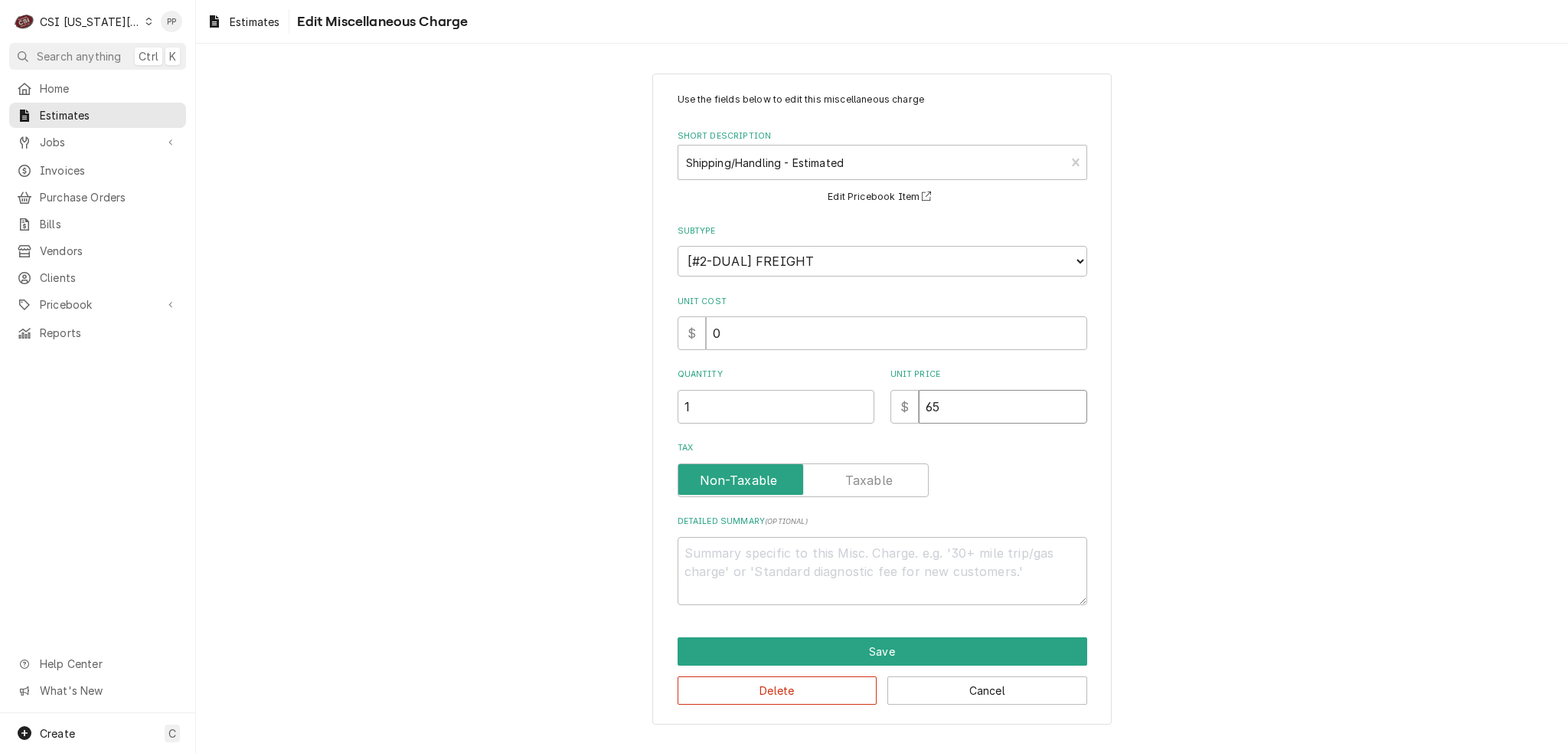
drag, startPoint x: 966, startPoint y: 407, endPoint x: 924, endPoint y: 405, distance: 42.0
click at [910, 407] on div "$ 65" at bounding box center [989, 407] width 197 height 34
type textarea "x"
type input "4"
type textarea "x"
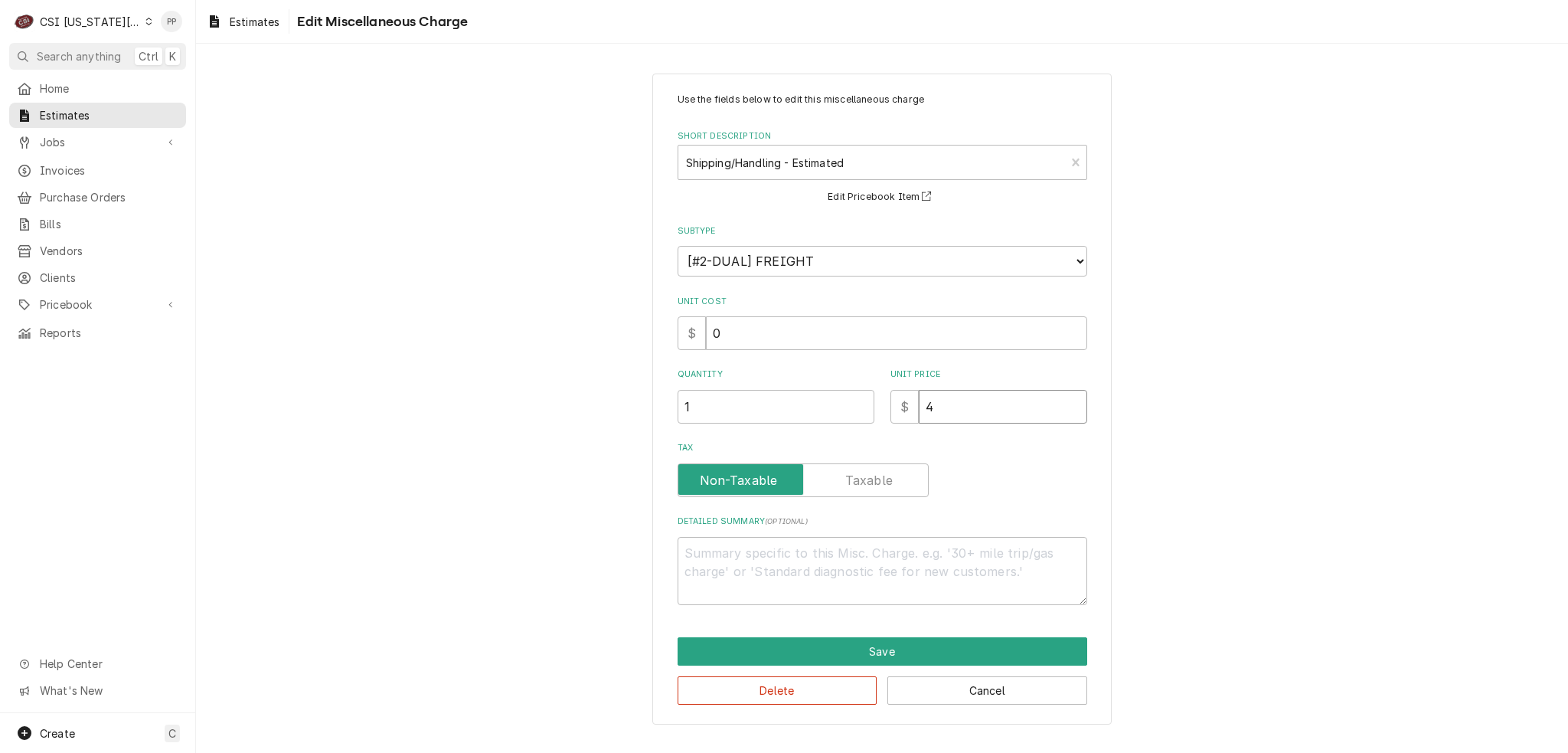
type input "40"
type textarea "x"
type input "40"
click at [967, 649] on button "Save" at bounding box center [882, 652] width 409 height 28
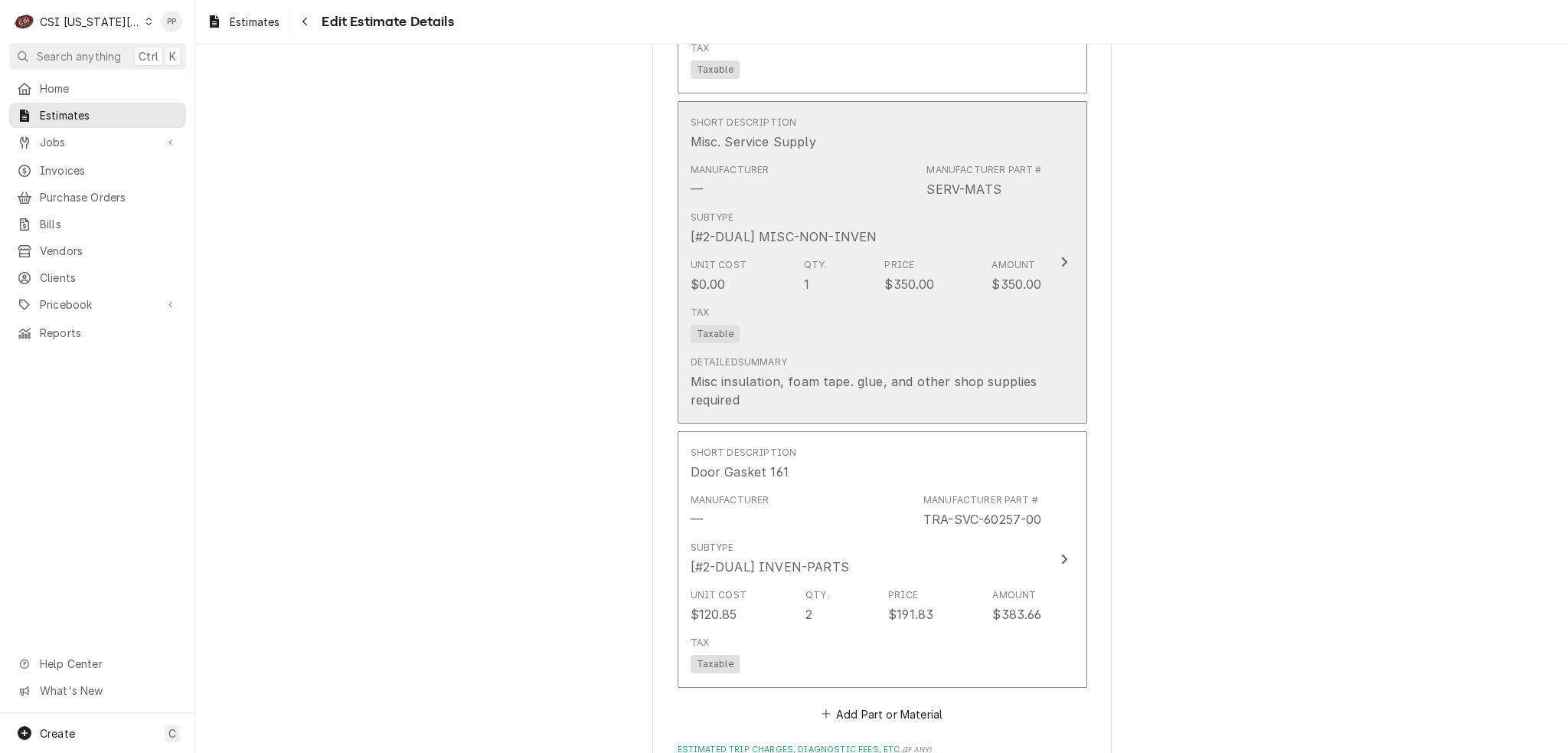
scroll to position [2947, 0]
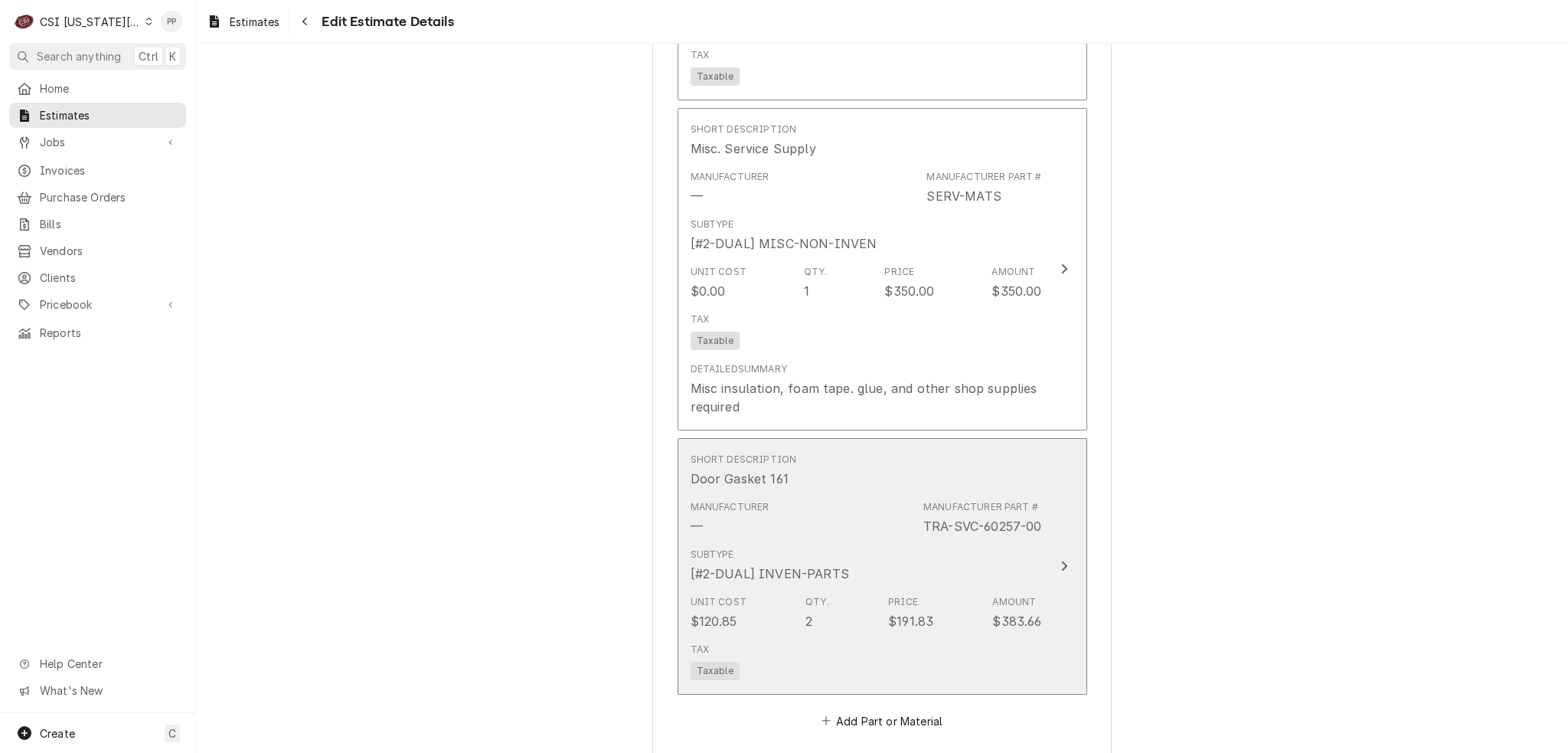
click at [956, 542] on div "Subtype [#2-DUAL] INVEN-PARTS" at bounding box center [866, 565] width 351 height 48
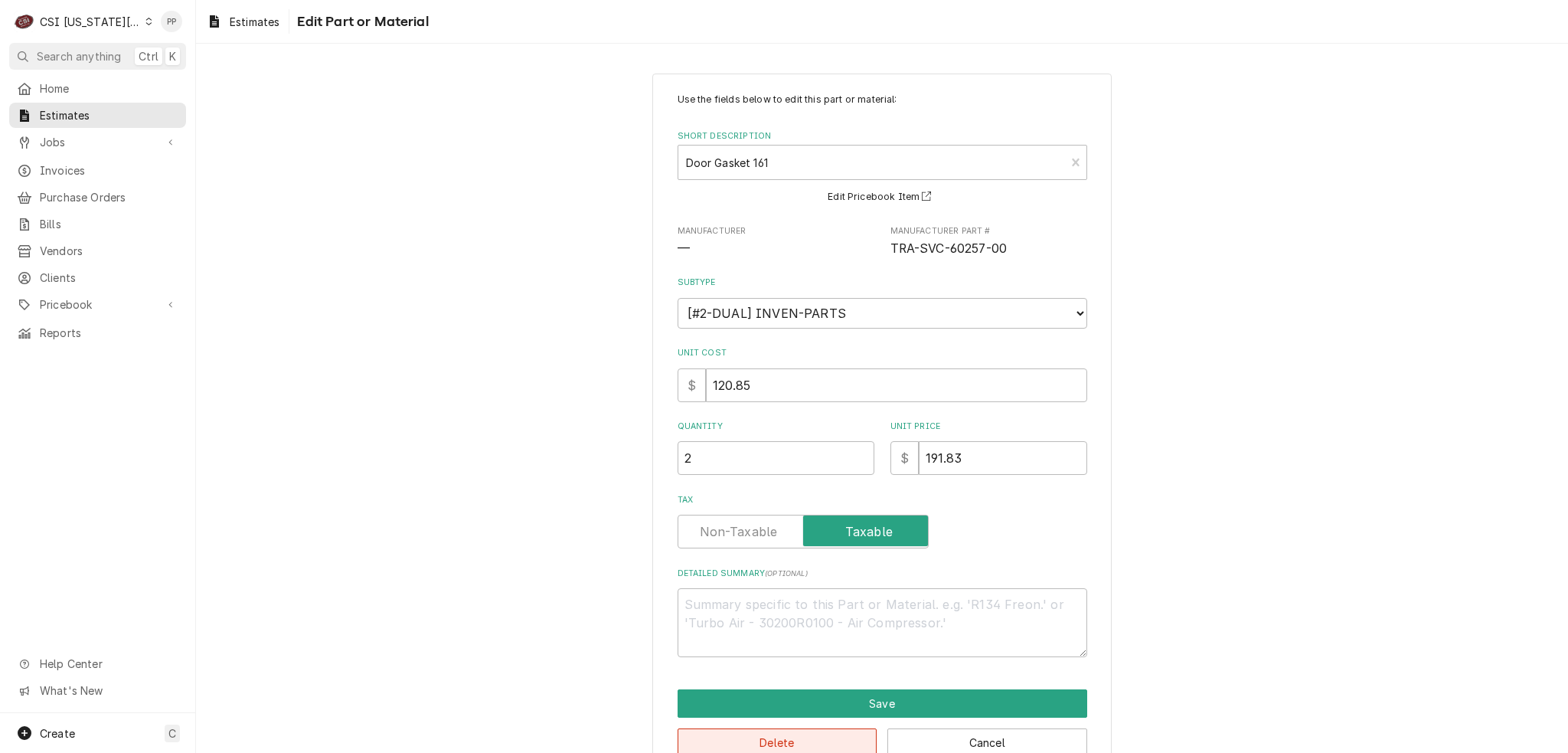
click at [795, 732] on button "Delete" at bounding box center [777, 743] width 200 height 28
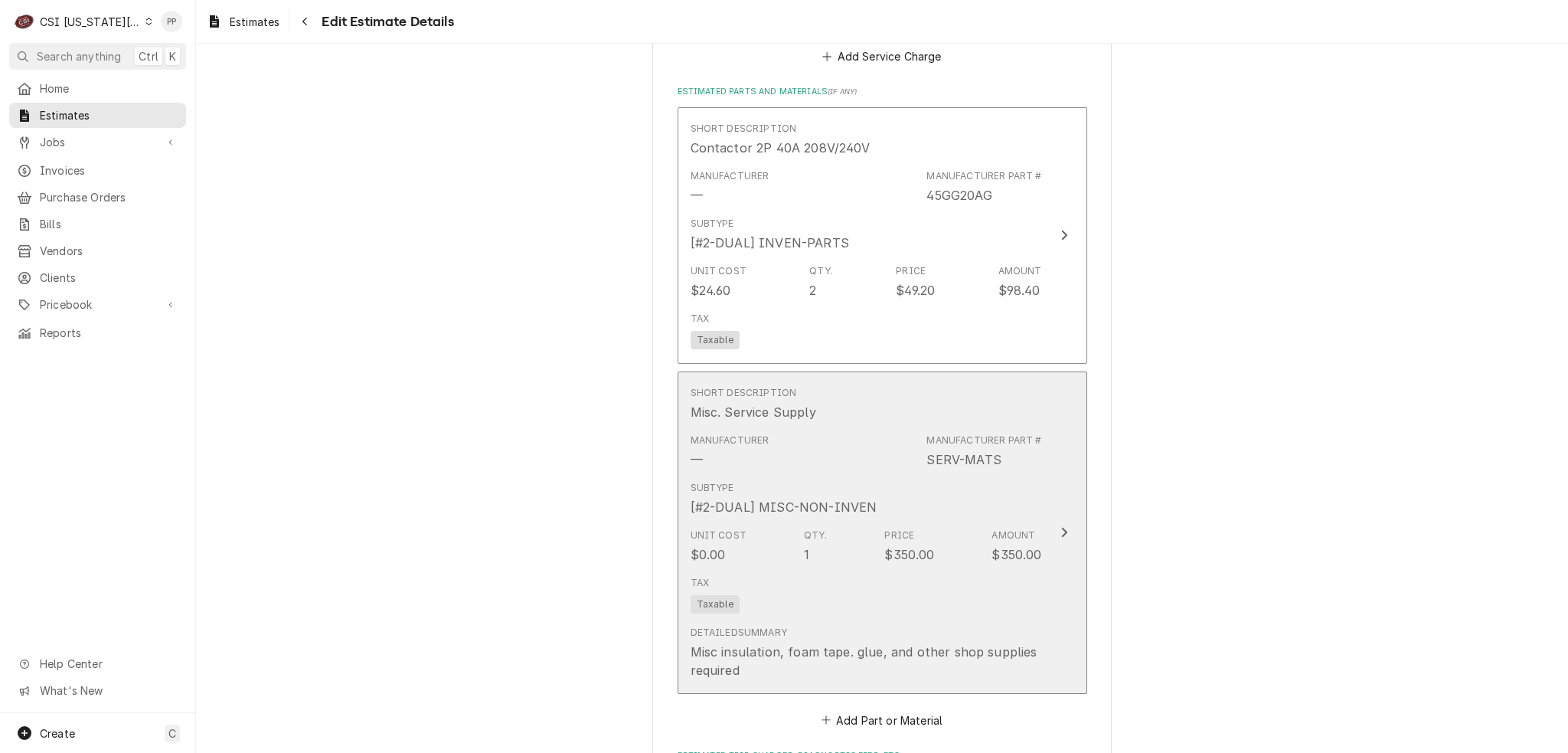
scroll to position [2765, 0]
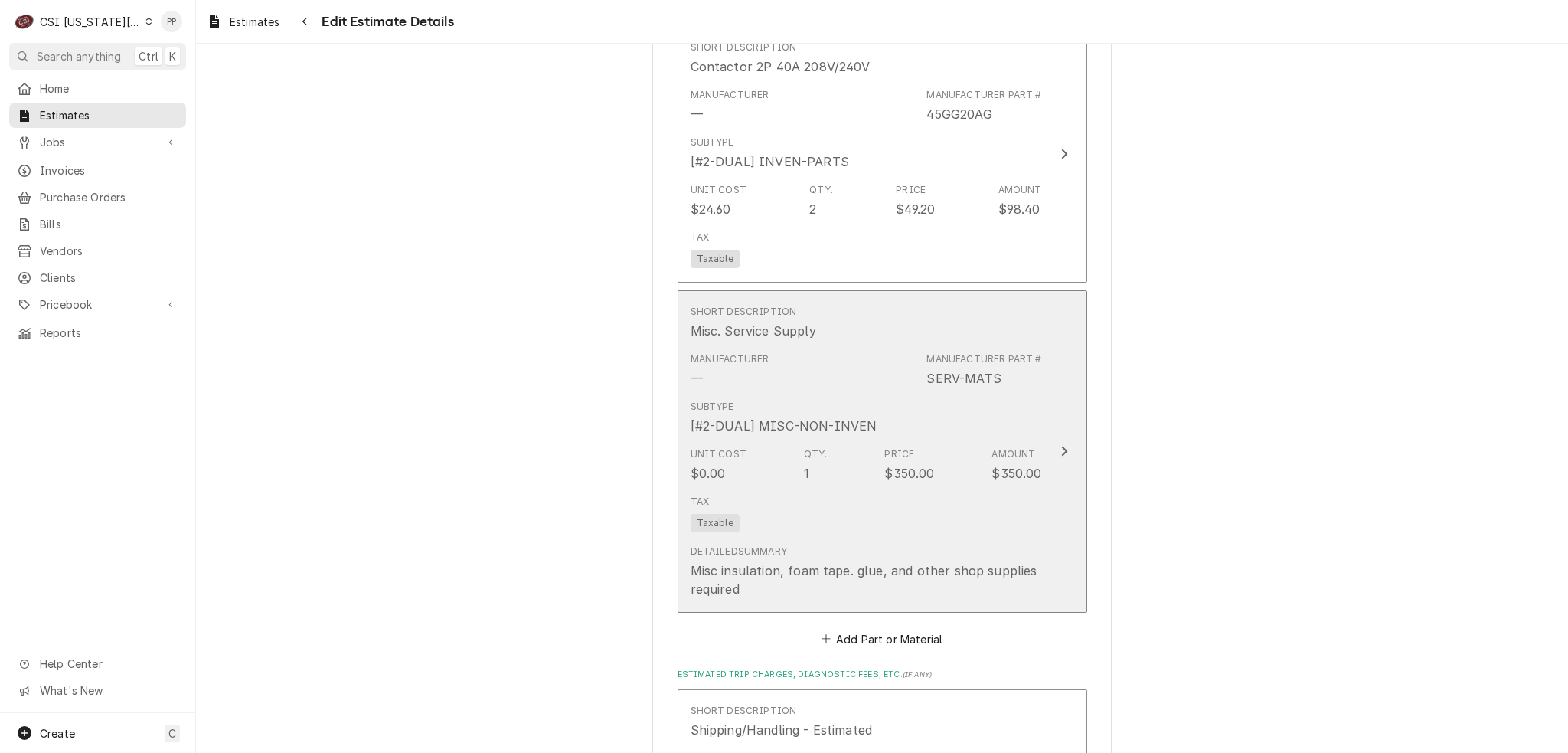
click at [950, 545] on div "Detailed Summary Misc insulation, foam tape. glue, and other shop supplies requ…" at bounding box center [866, 571] width 351 height 54
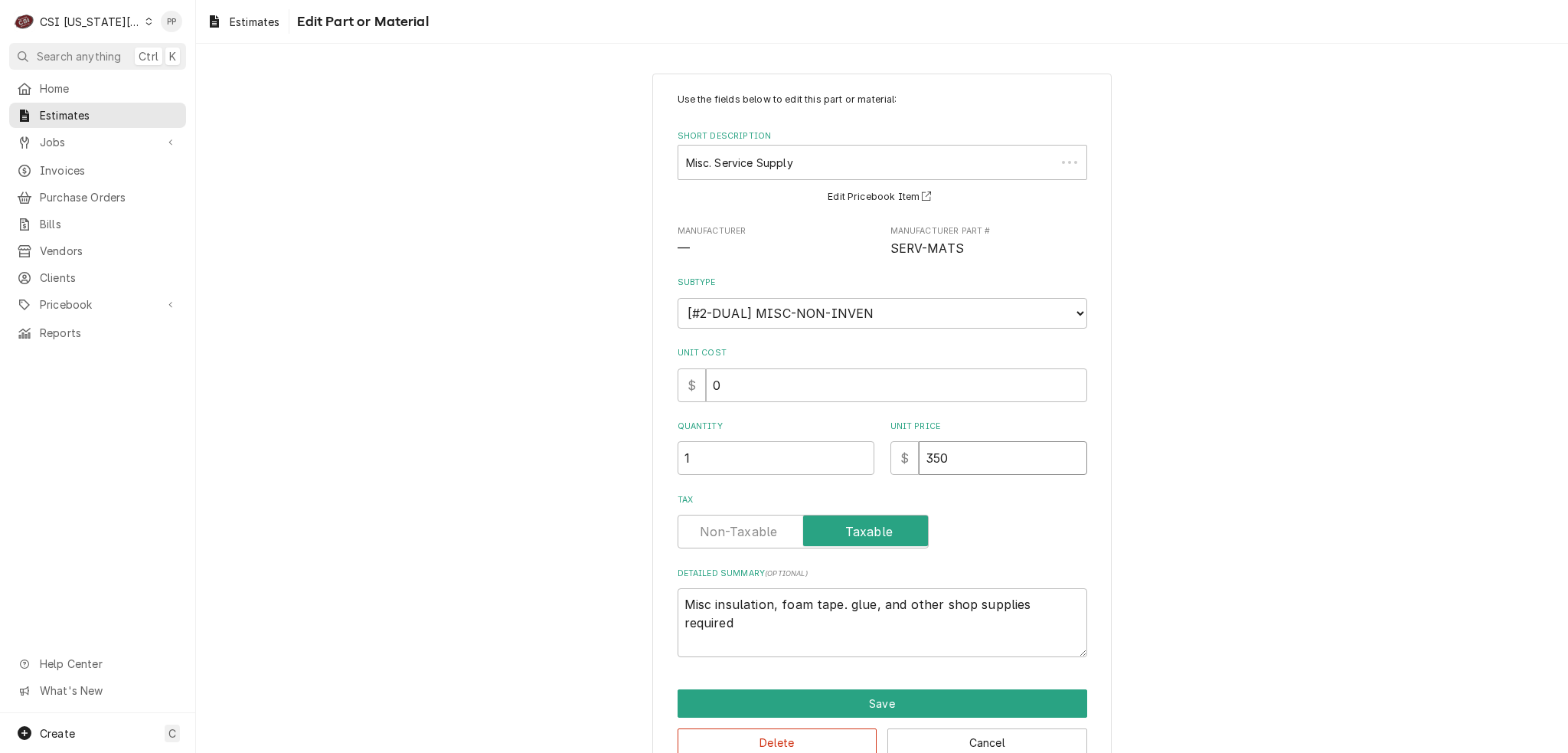
click at [924, 451] on input "350" at bounding box center [1002, 458] width 168 height 34
type textarea "x"
type input "3"
type textarea "x"
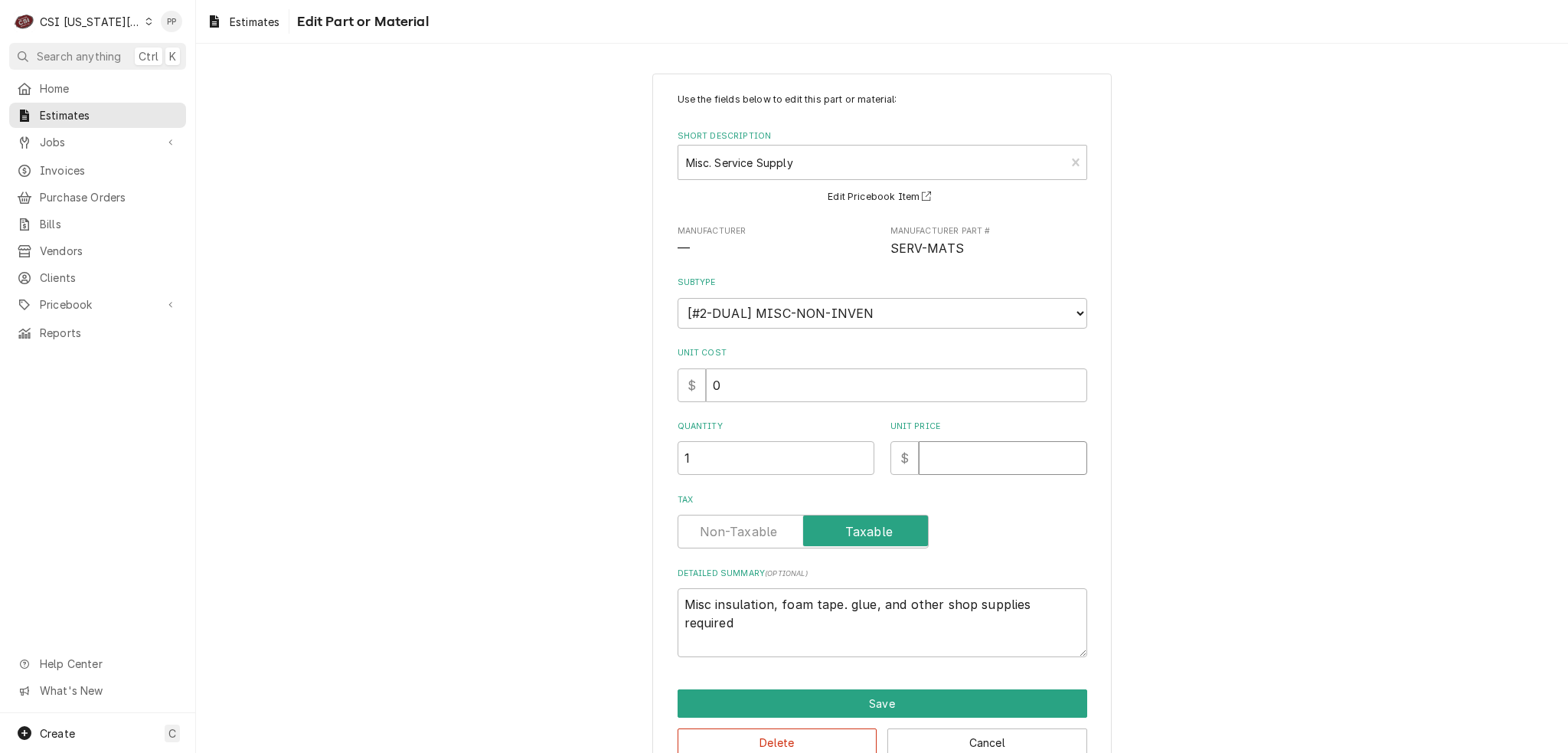
type input "2"
type textarea "x"
type input "25"
type textarea "x"
type input "25"
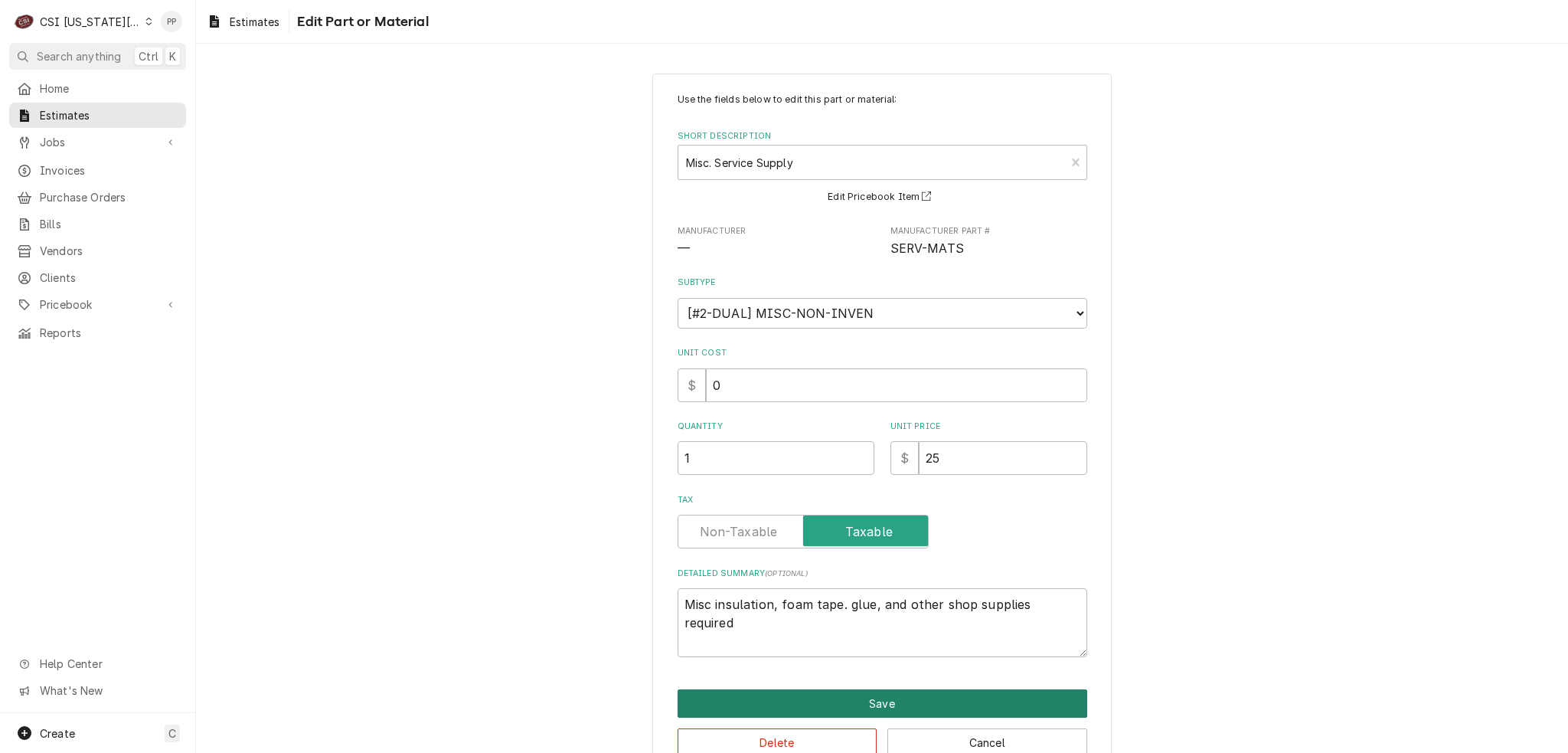
click at [900, 699] on button "Save" at bounding box center [882, 703] width 409 height 28
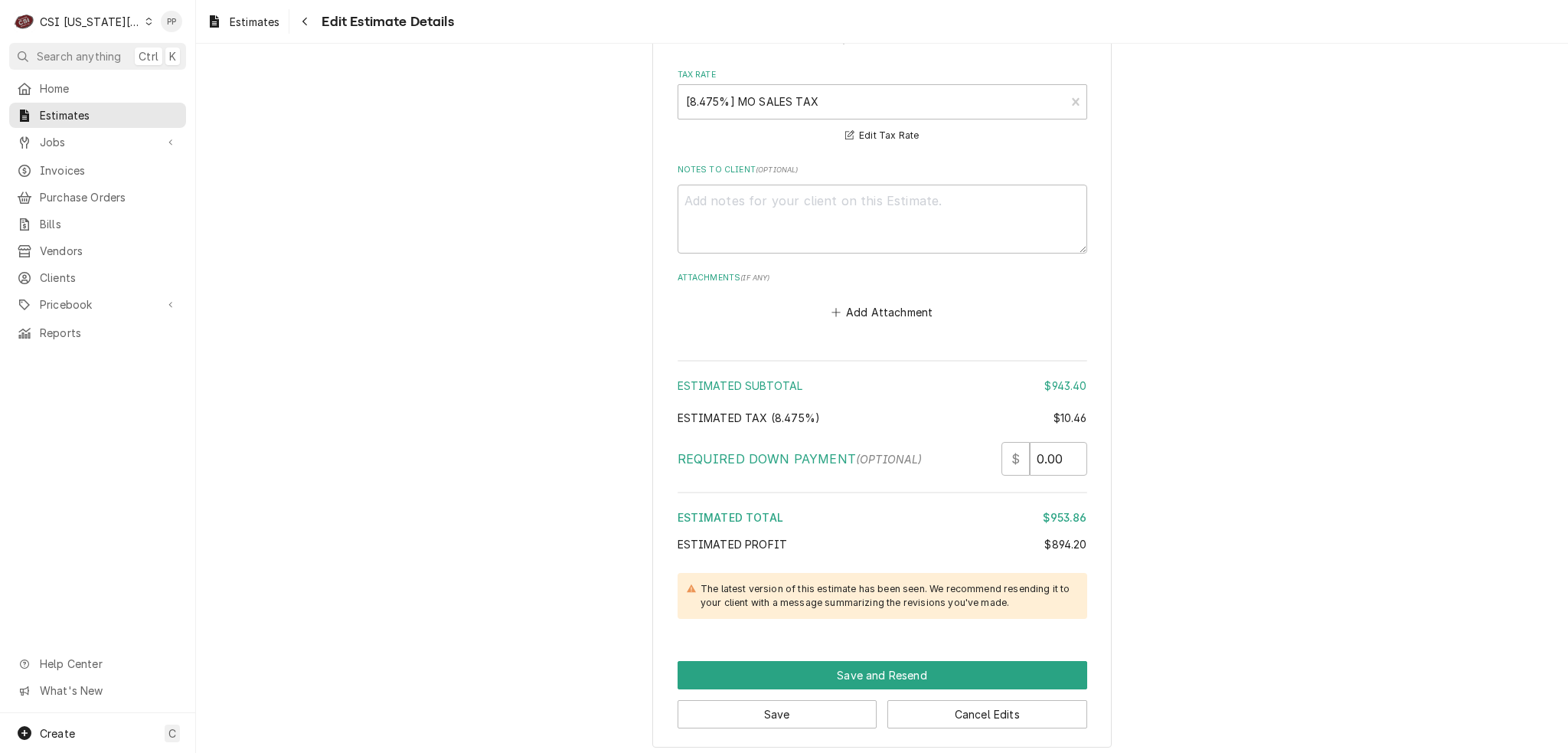
scroll to position [3756, 0]
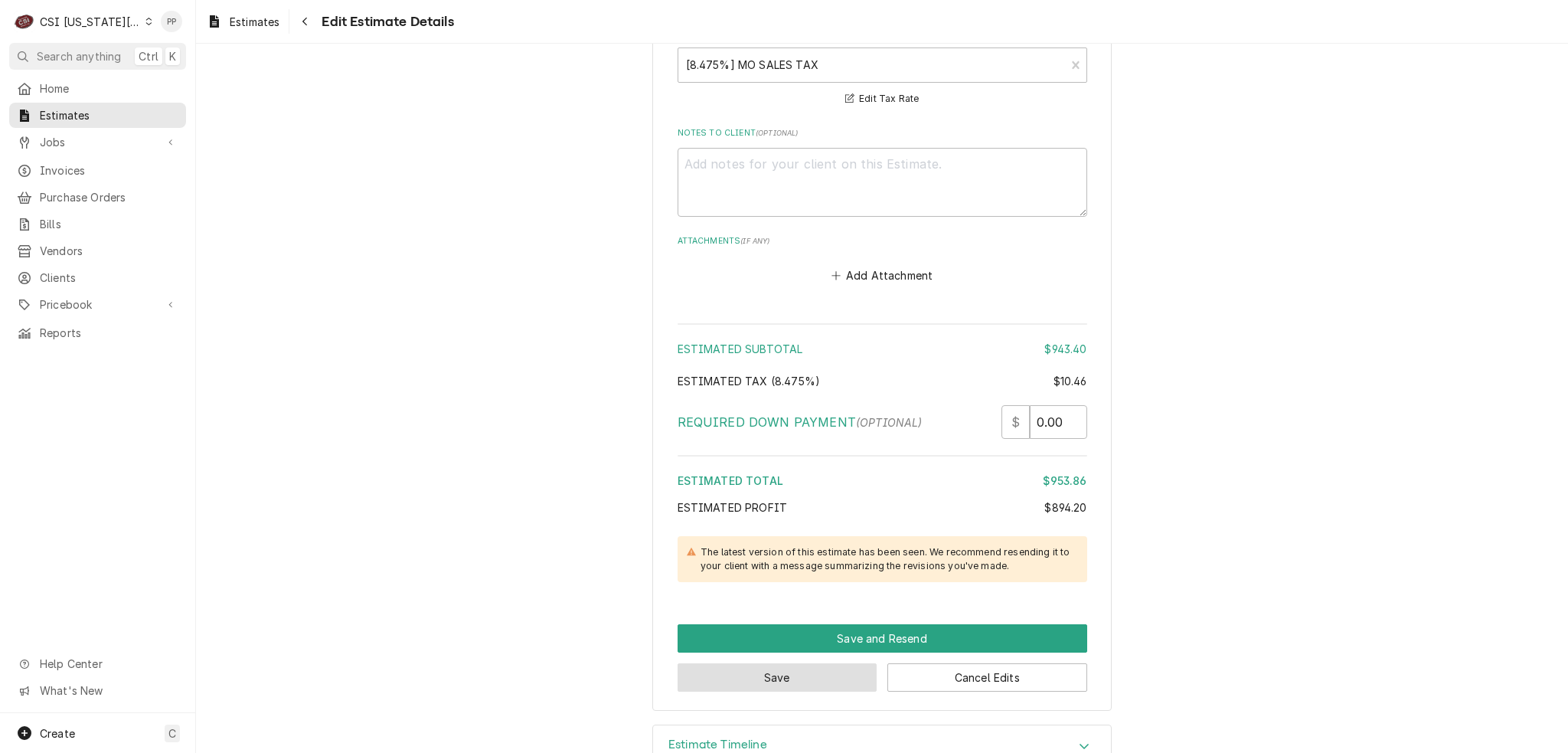
click at [825, 663] on button "Save" at bounding box center [777, 677] width 200 height 28
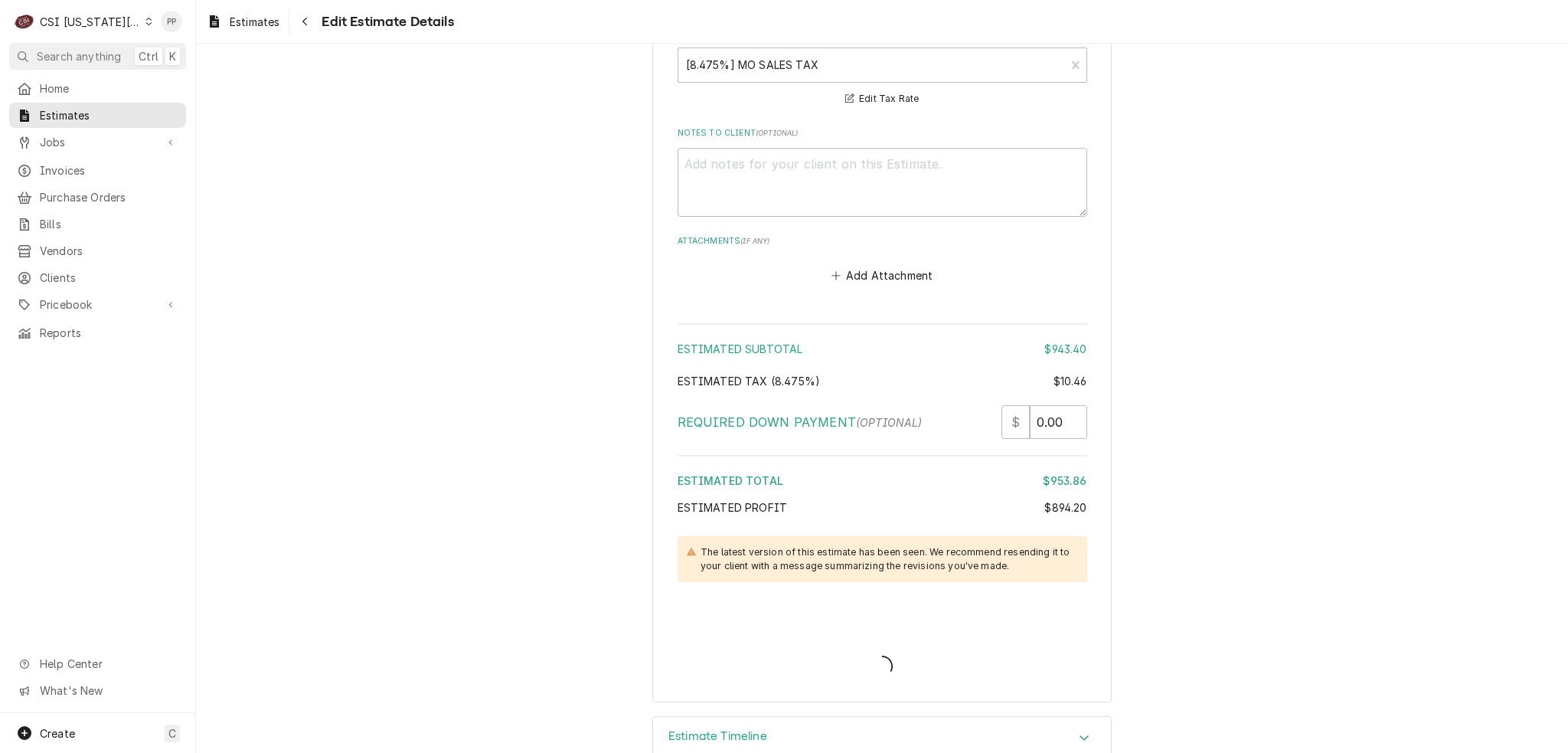
scroll to position [3748, 0]
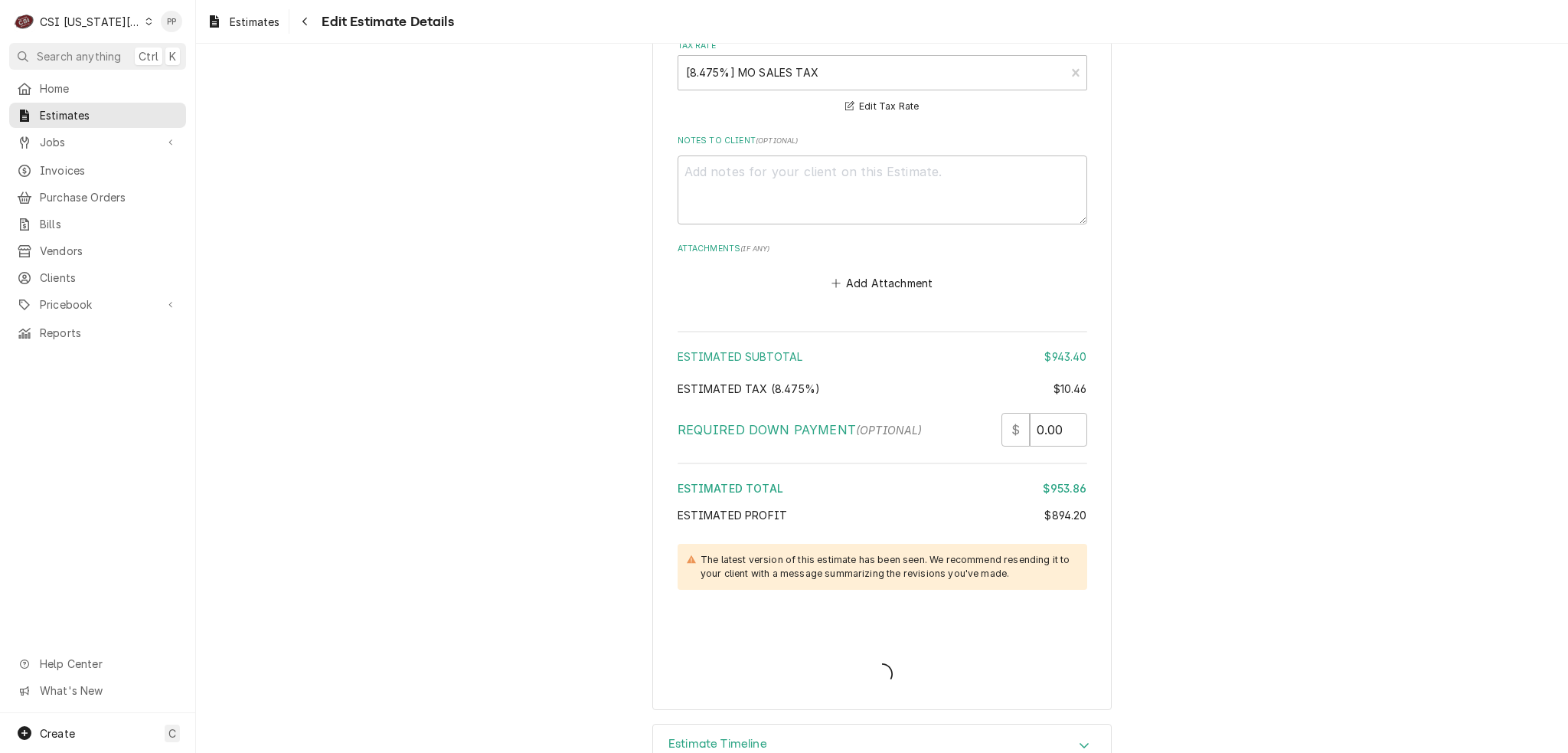
type textarea "x"
